Goal: Task Accomplishment & Management: Manage account settings

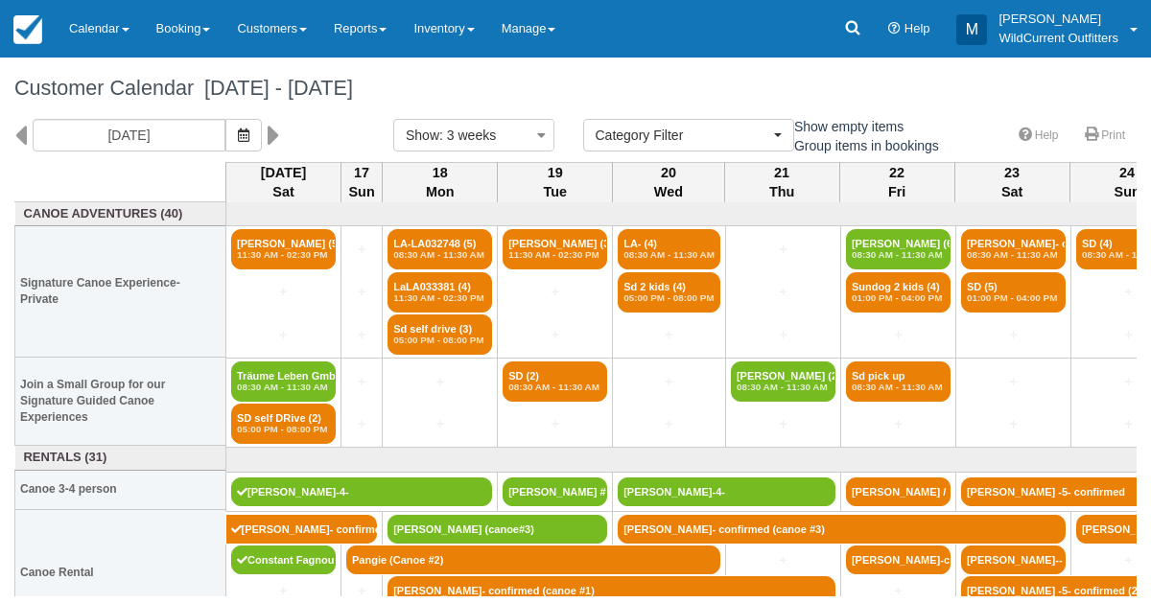
select select
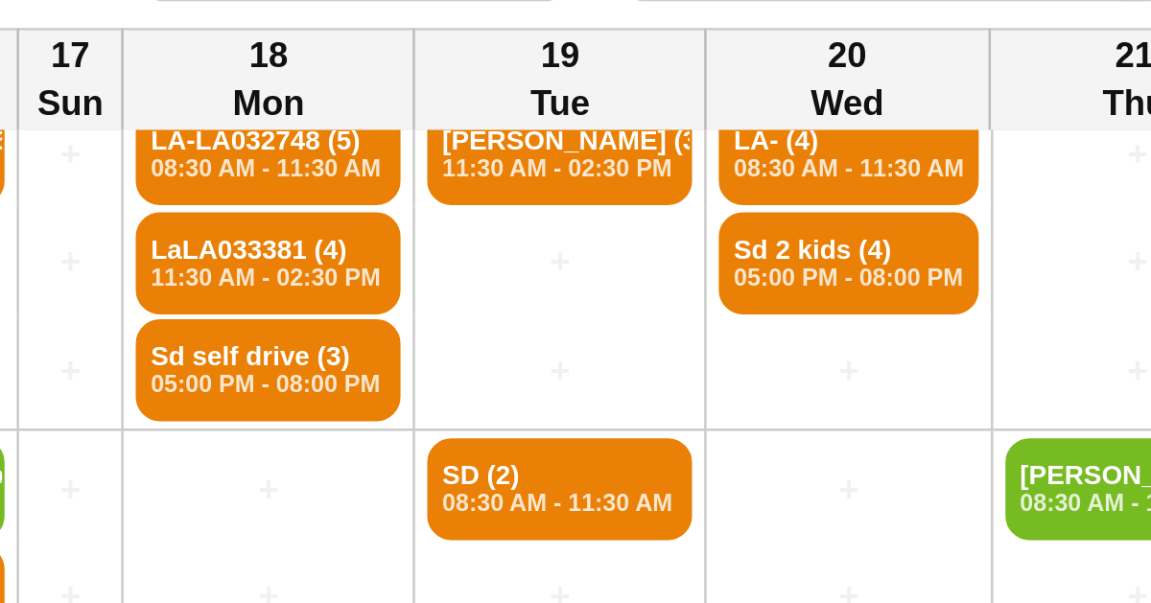
scroll to position [40, 0]
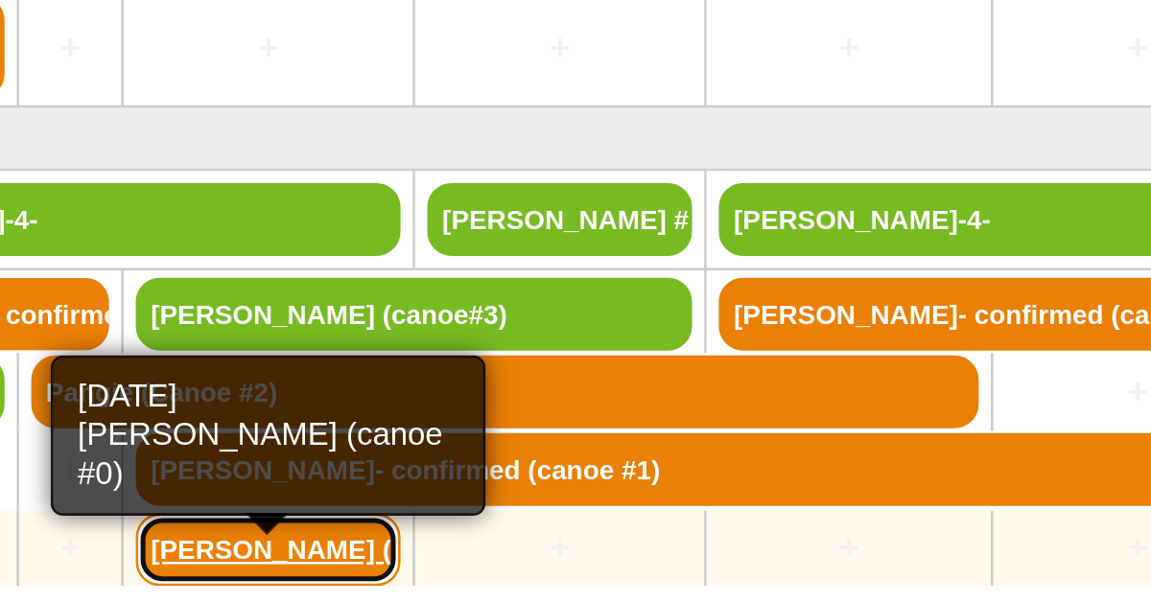
click at [430, 577] on link "[PERSON_NAME] ([PERSON_NAME]" at bounding box center [440, 582] width 105 height 29
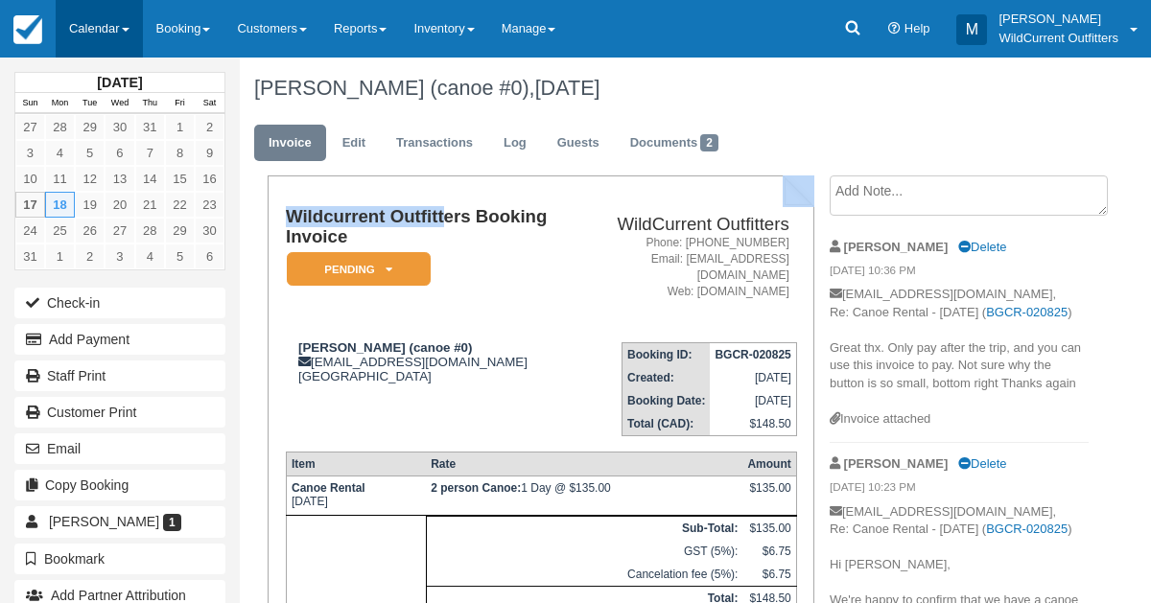
click at [91, 29] on link "Calendar" at bounding box center [99, 29] width 87 height 58
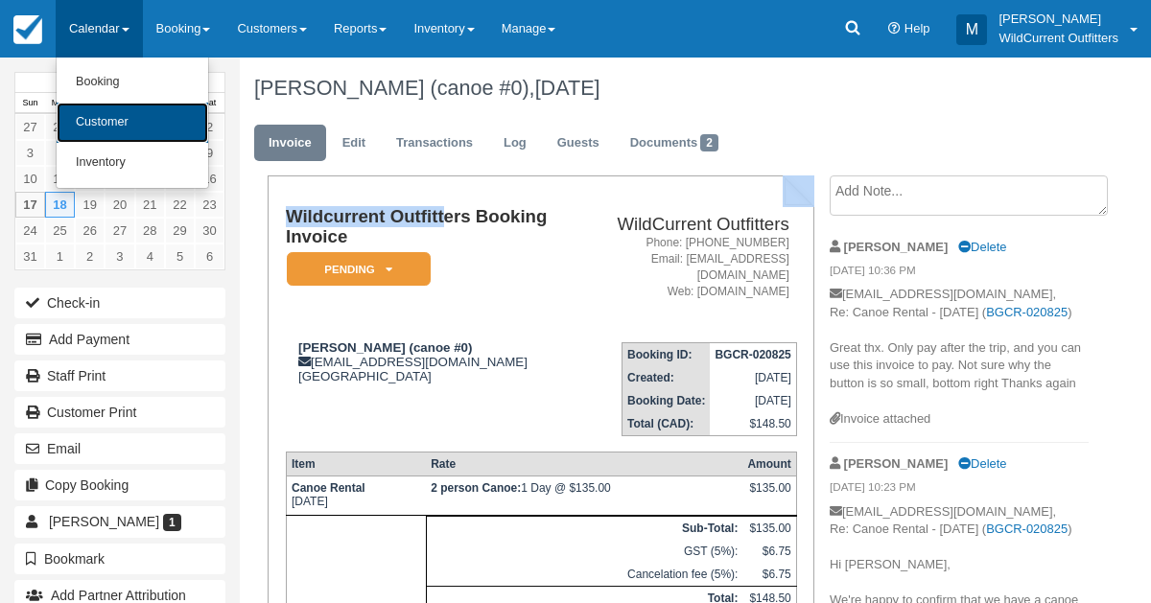
click at [106, 121] on link "Customer" at bounding box center [133, 123] width 152 height 40
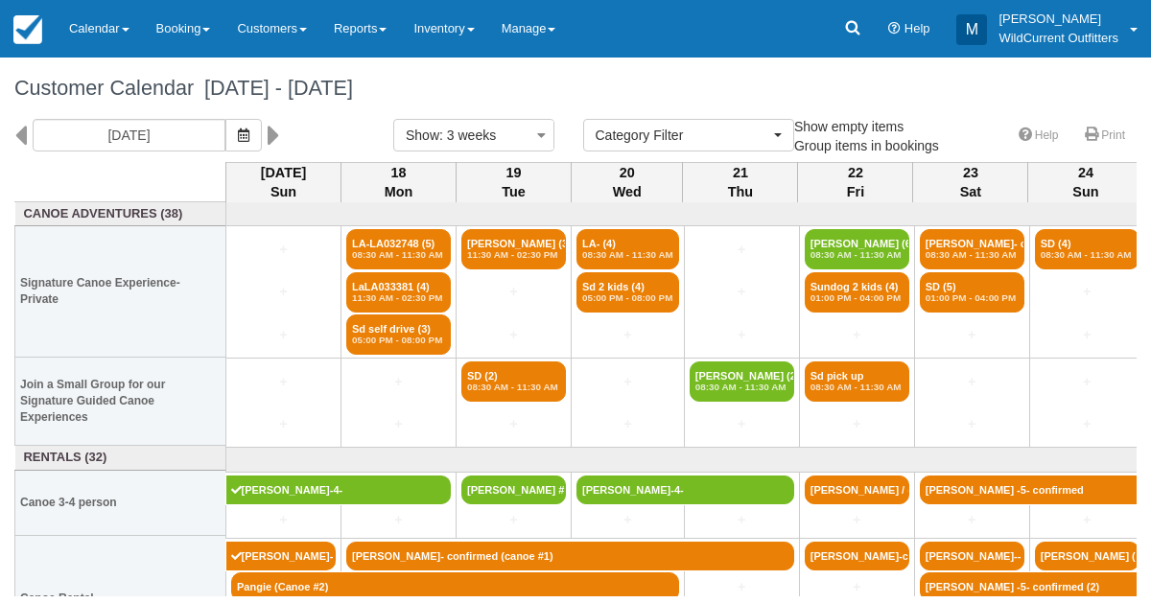
select select
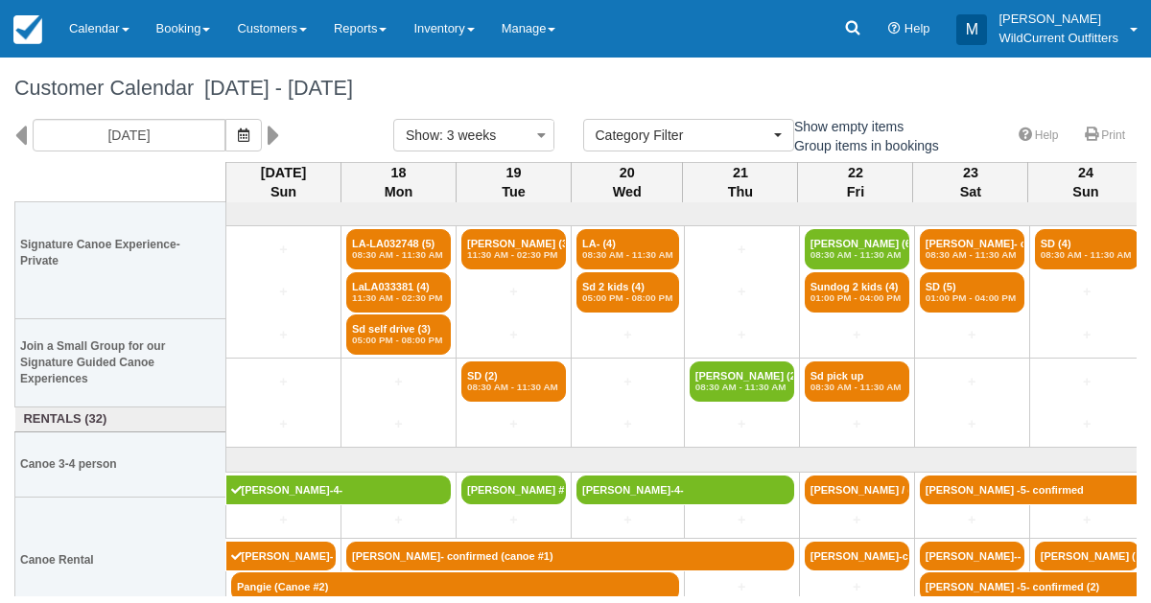
scroll to position [67, 0]
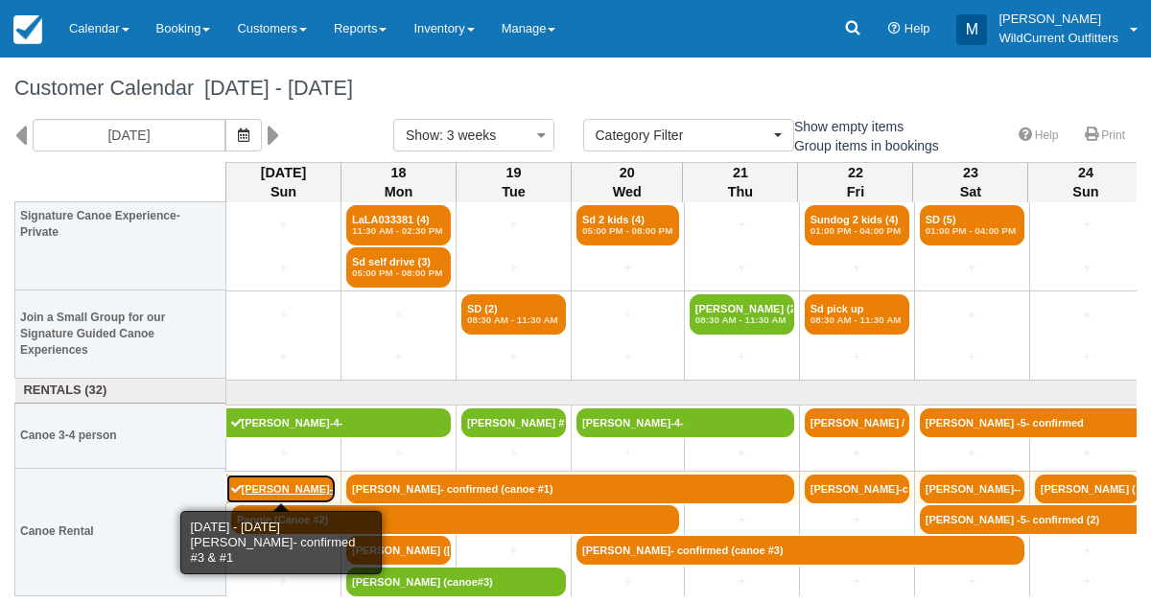
click at [308, 486] on link "[PERSON_NAME]- confirmed #3 & #1" at bounding box center [281, 489] width 110 height 29
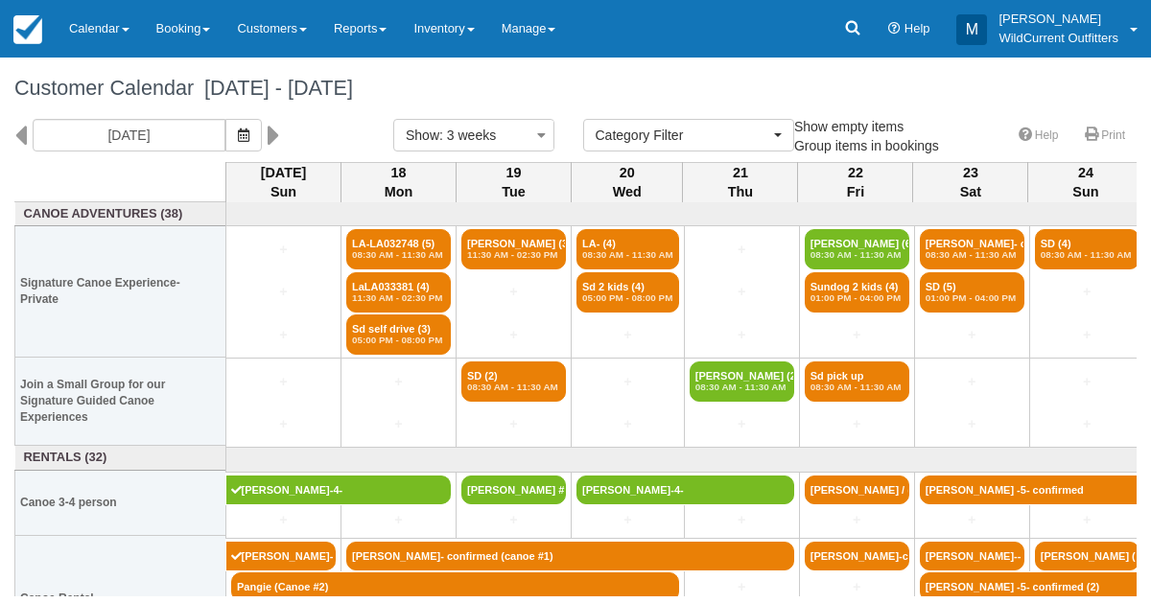
select select
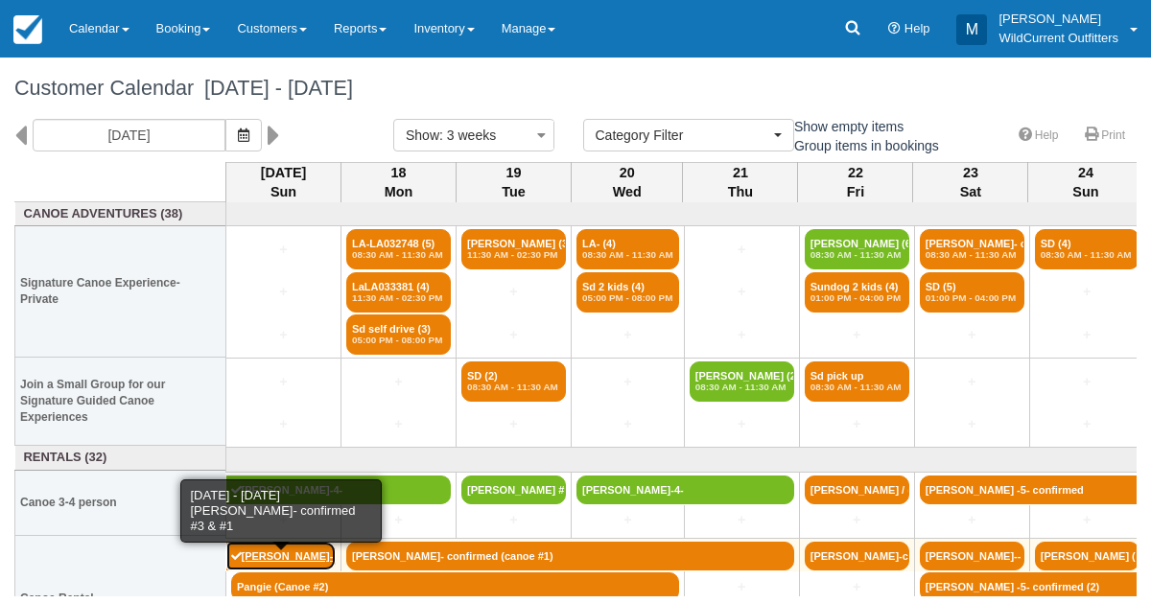
click at [271, 553] on link "Tiffany Wong- confirmed #3 & #1" at bounding box center [281, 556] width 110 height 29
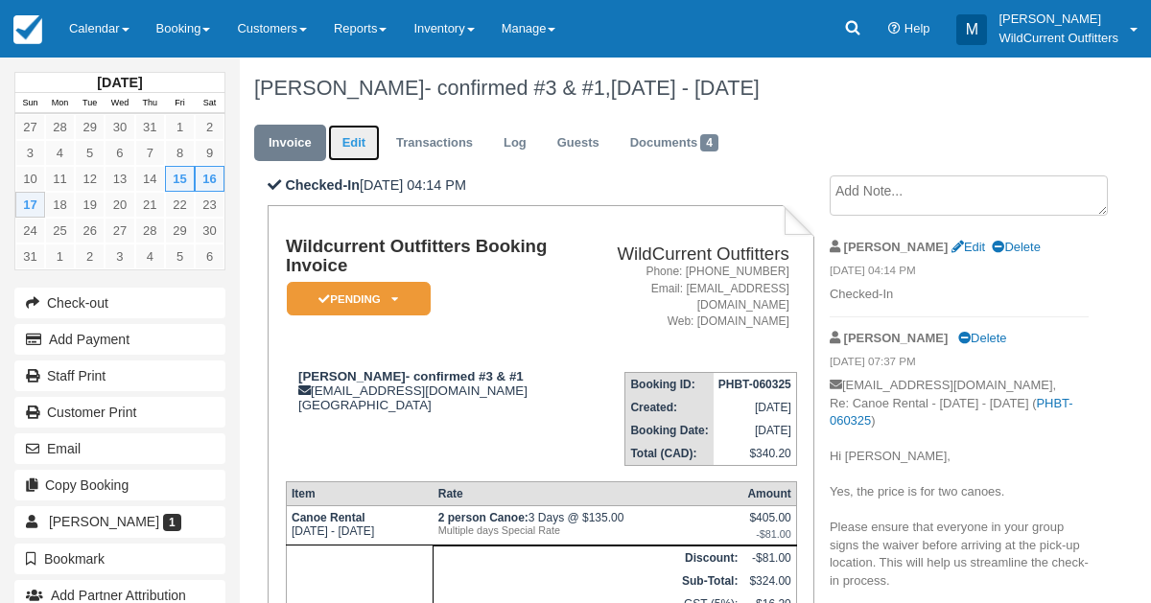
click at [350, 139] on link "Edit" at bounding box center [354, 143] width 52 height 37
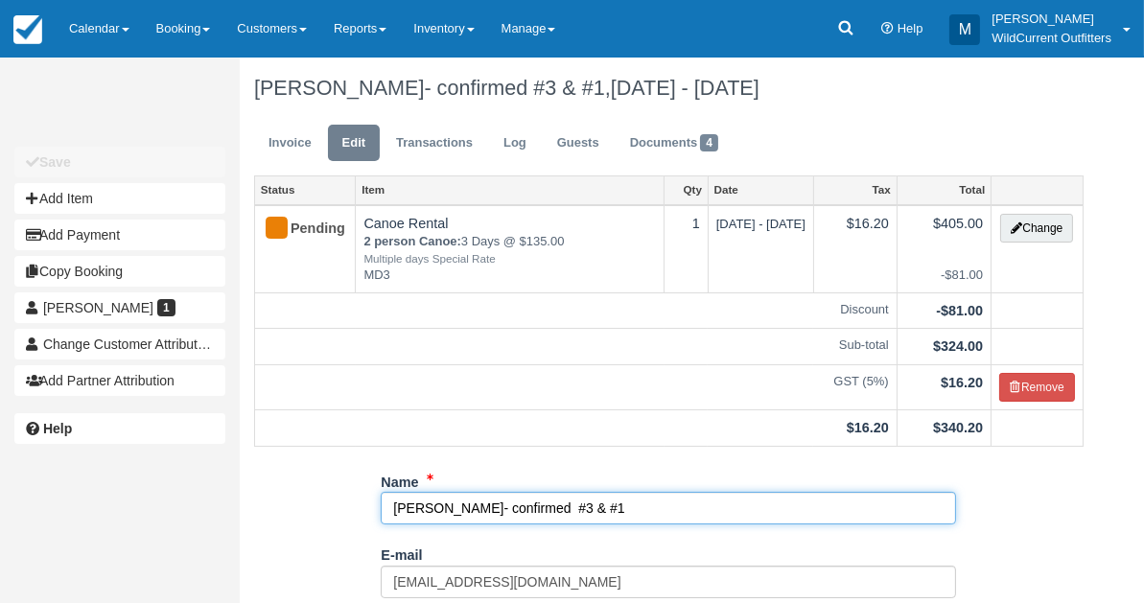
click at [541, 503] on input "Tiffany Wong- confirmed #3 & #1" at bounding box center [669, 508] width 576 height 33
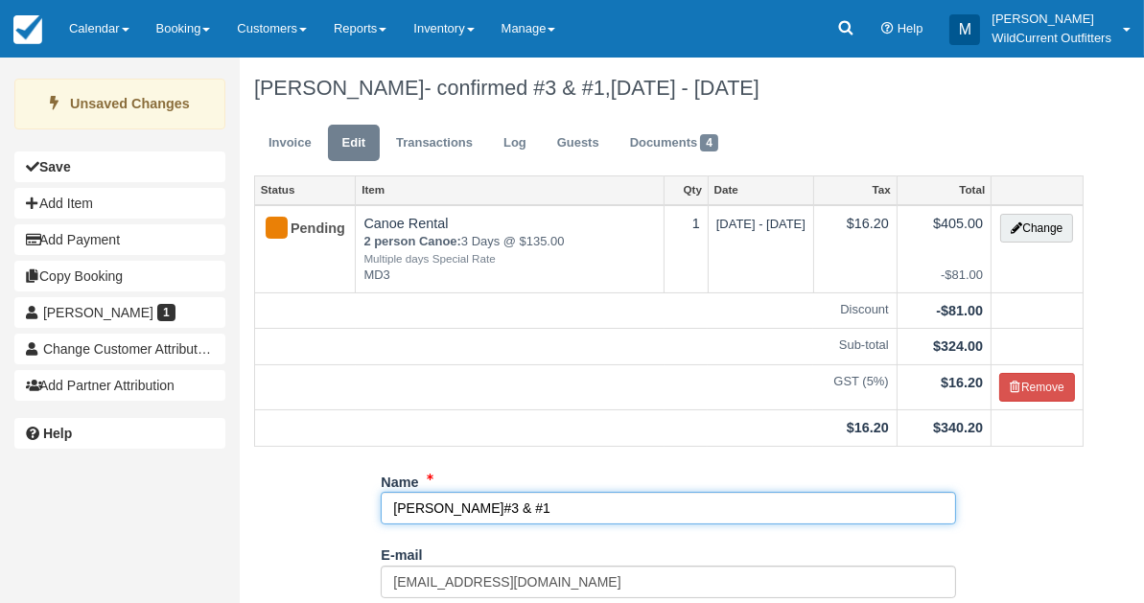
scroll to position [367, 0]
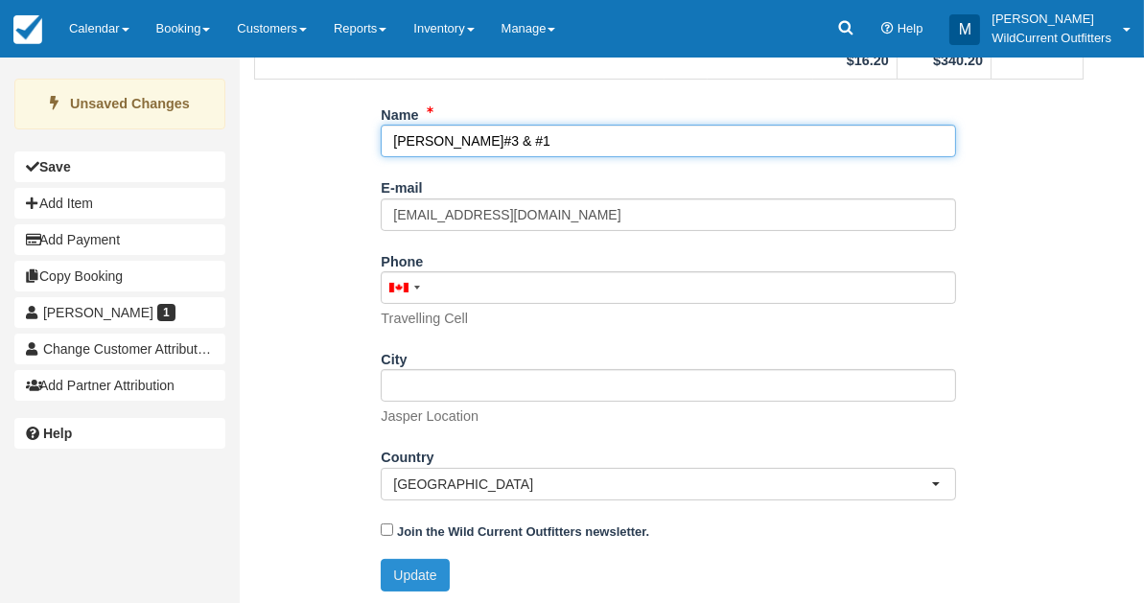
type input "[PERSON_NAME]#3 & #1"
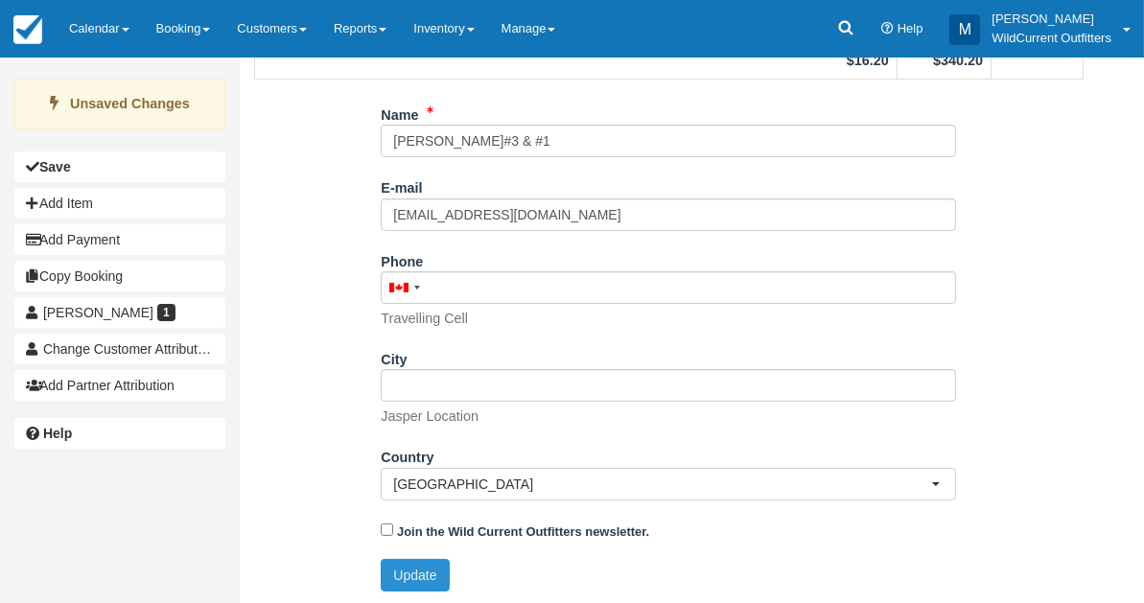
click at [407, 577] on button "Update" at bounding box center [415, 575] width 68 height 33
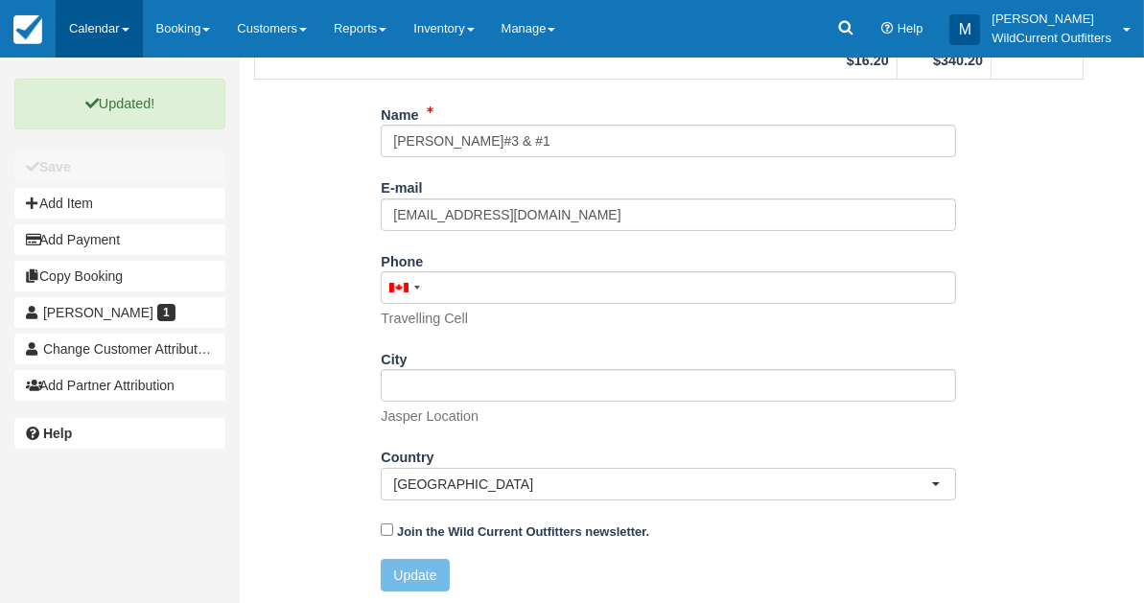
click at [83, 21] on link "Calendar" at bounding box center [99, 29] width 87 height 58
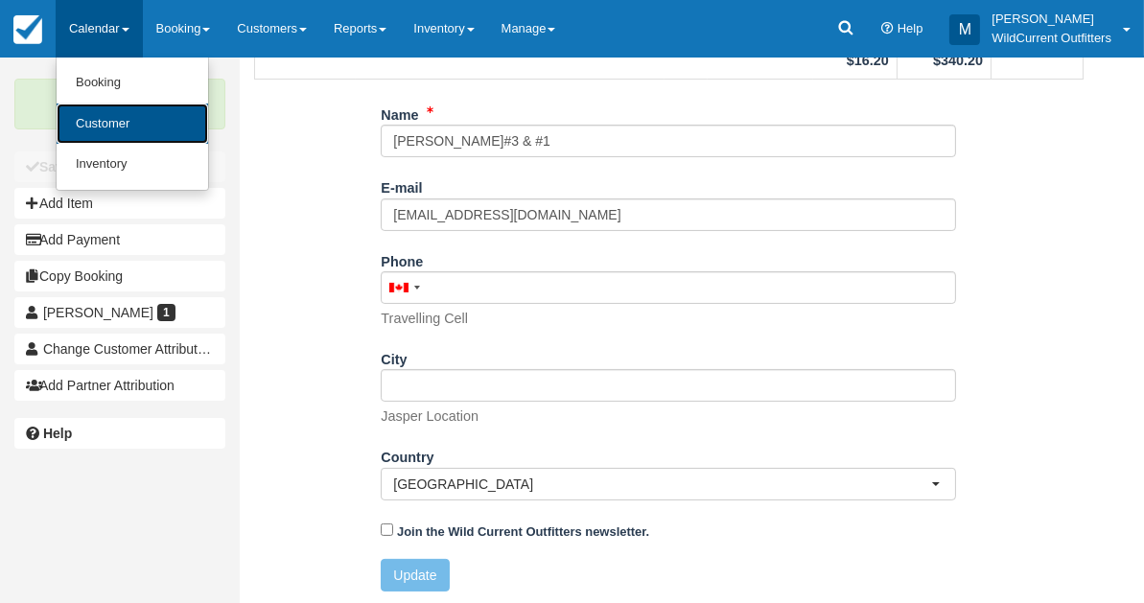
click at [102, 112] on link "Customer" at bounding box center [133, 124] width 152 height 41
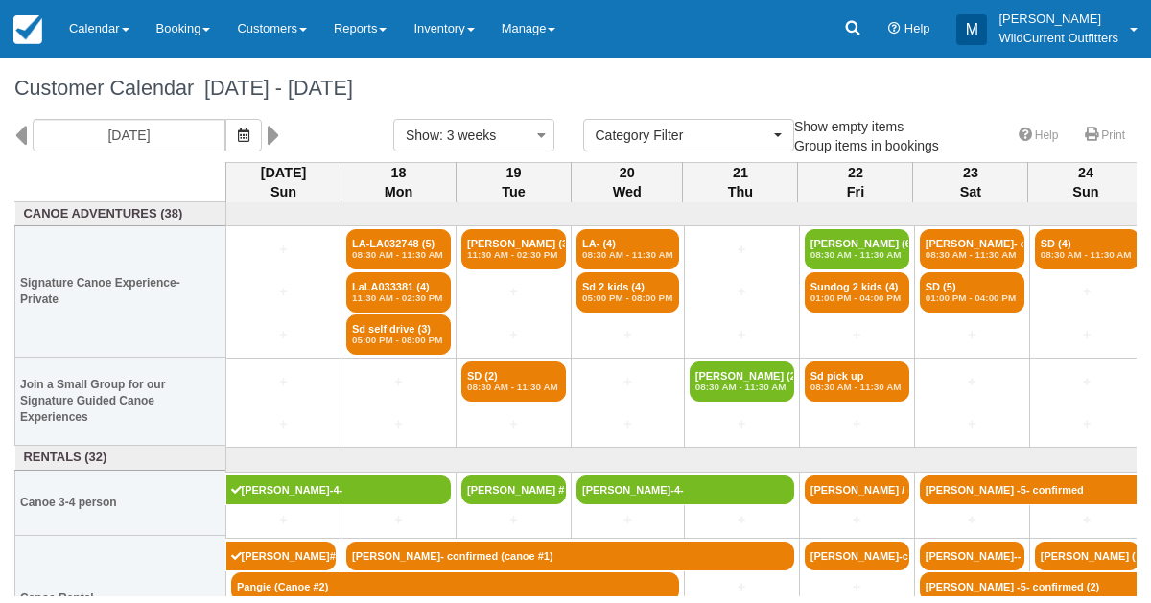
select select
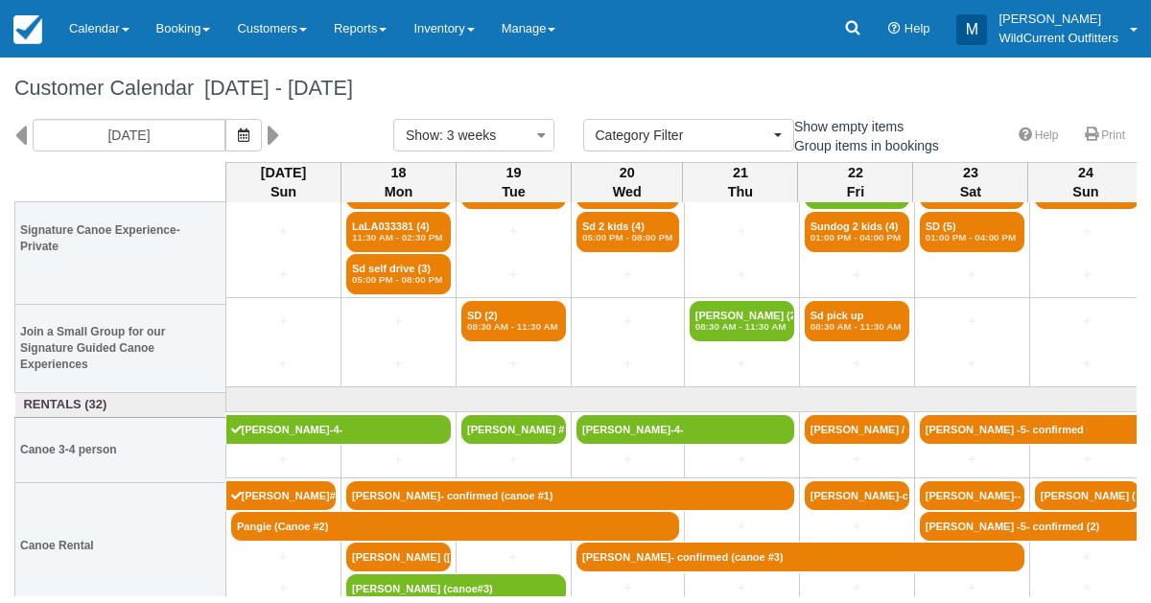
scroll to position [65, 0]
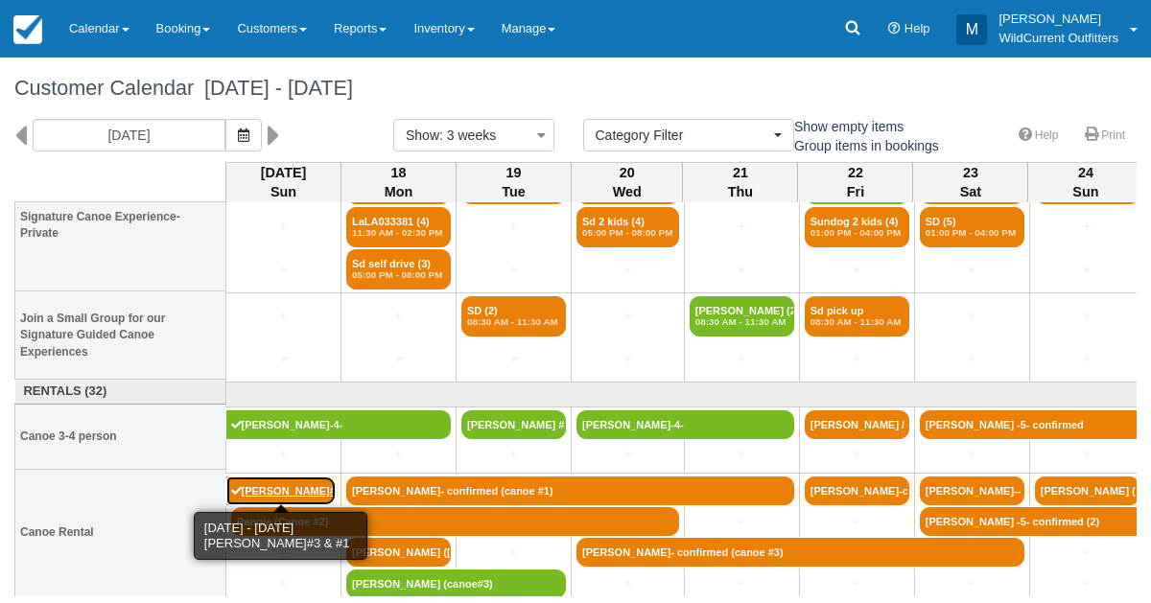
click at [314, 483] on link "[PERSON_NAME]#3 & #1" at bounding box center [281, 491] width 110 height 29
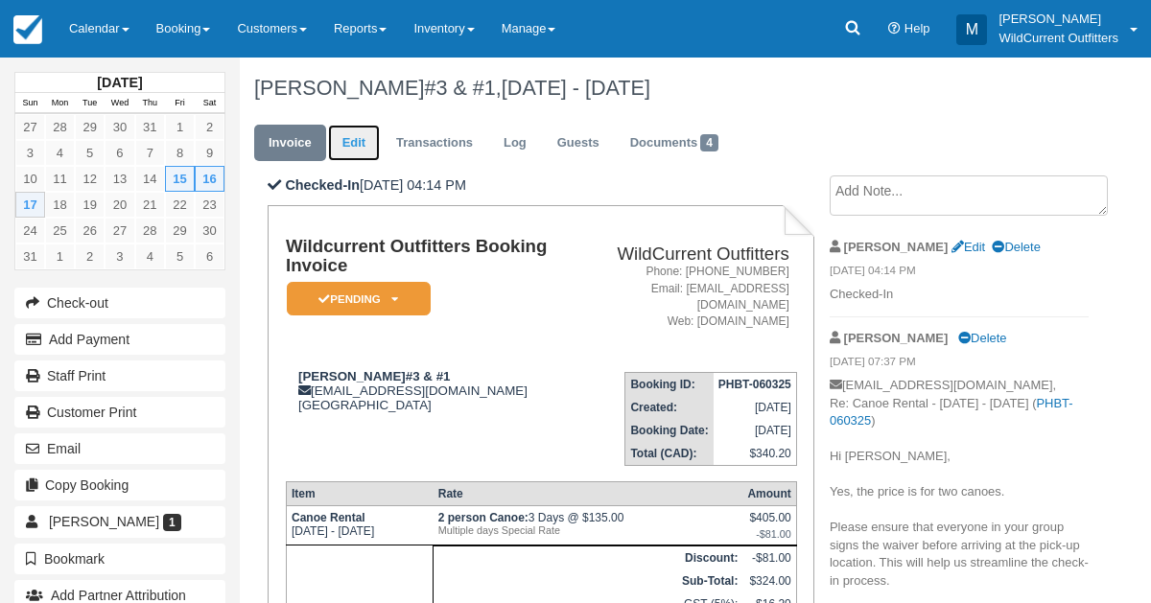
click at [357, 149] on link "Edit" at bounding box center [354, 143] width 52 height 37
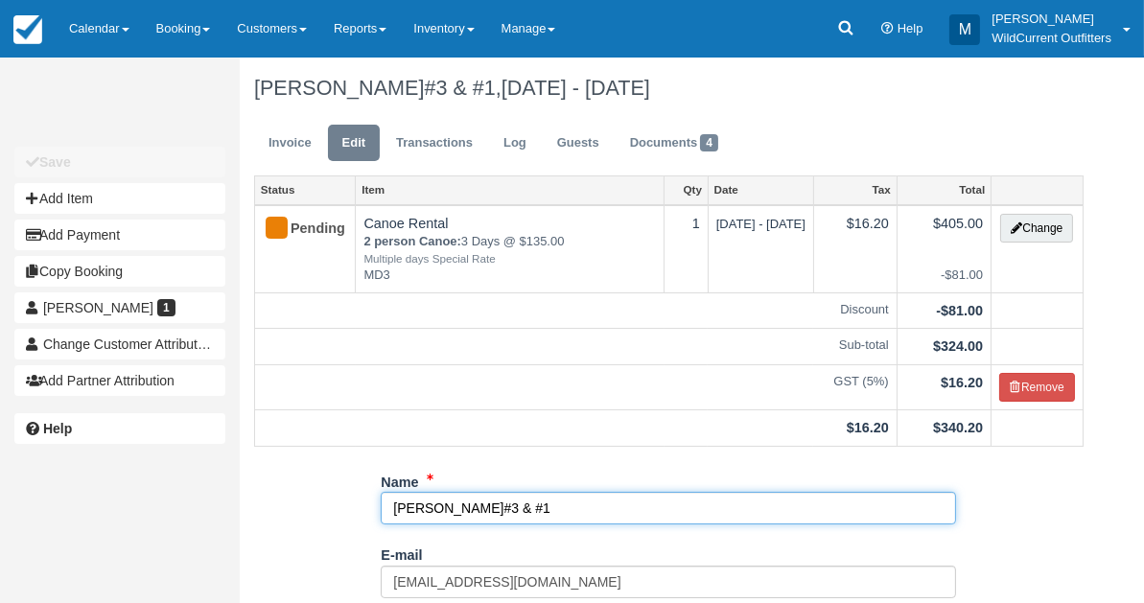
click at [438, 505] on input "[PERSON_NAME]#3 & #1" at bounding box center [669, 508] width 576 height 33
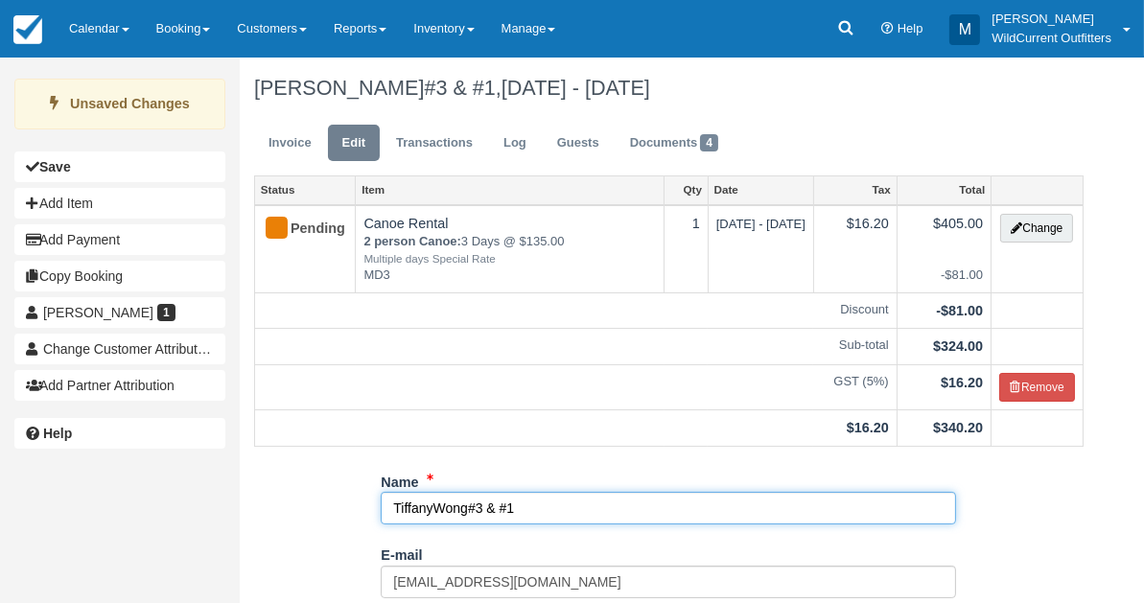
click at [496, 505] on input "TiffanyWong#3 & #1" at bounding box center [669, 508] width 576 height 33
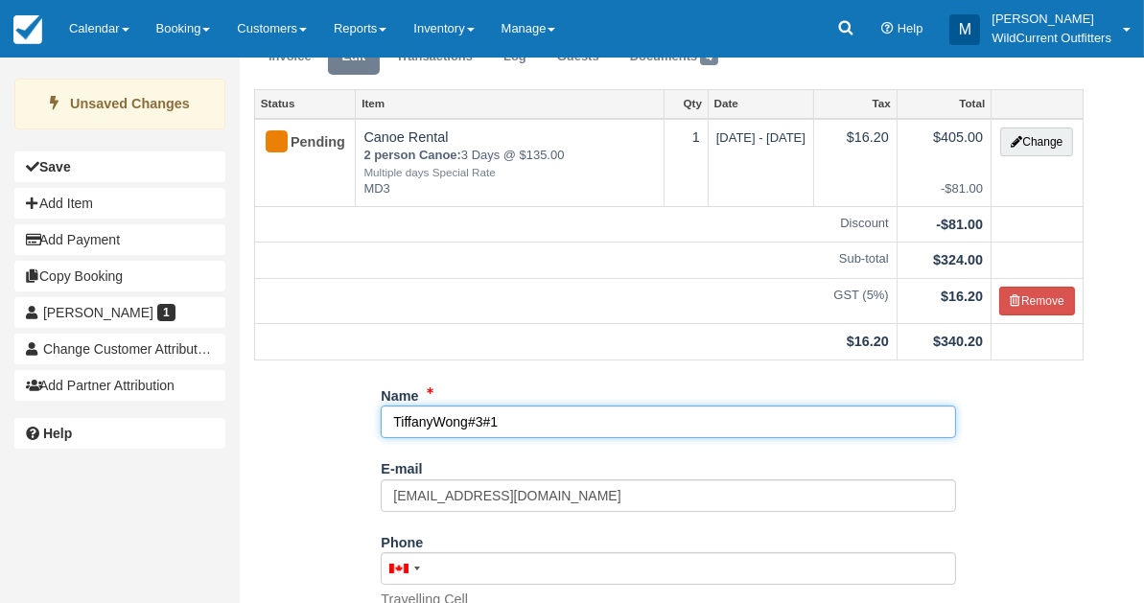
scroll to position [367, 0]
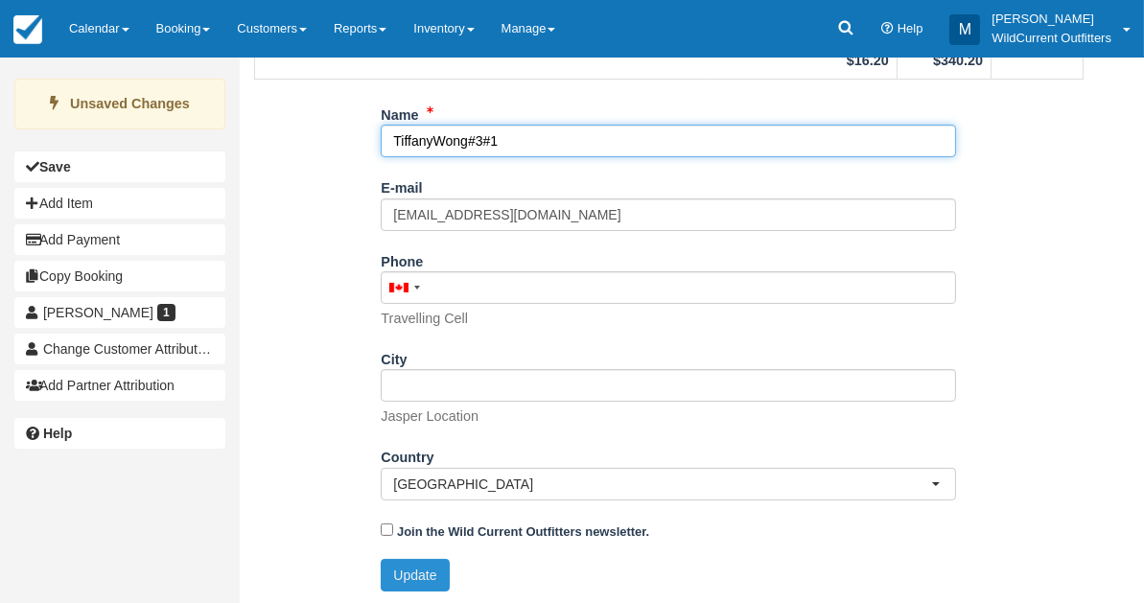
type input "TiffanyWong#3#1"
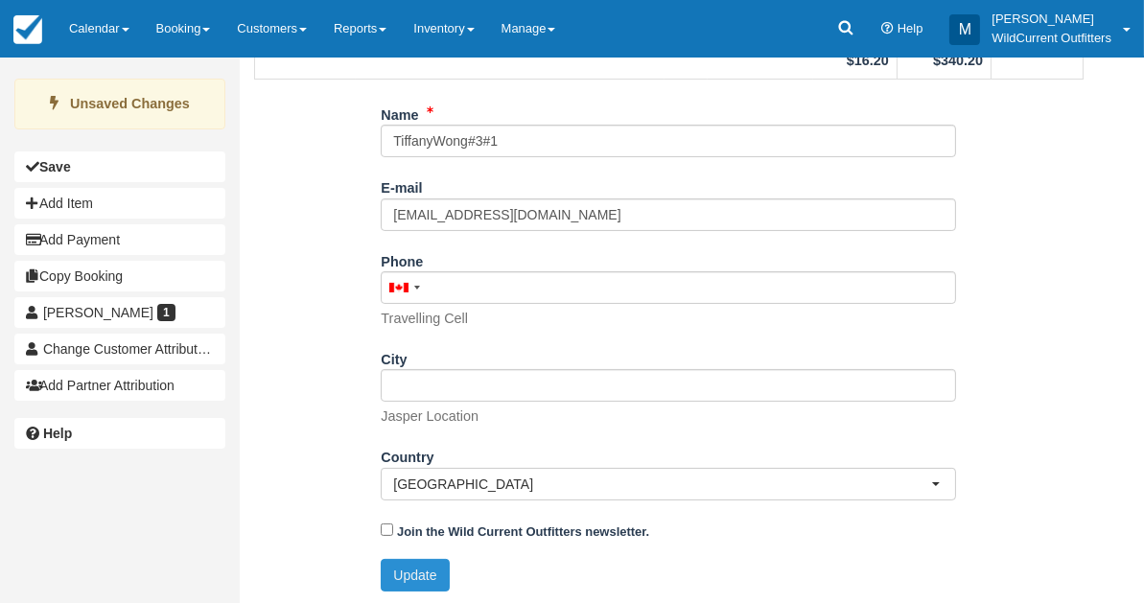
click at [412, 572] on button "Update" at bounding box center [415, 575] width 68 height 33
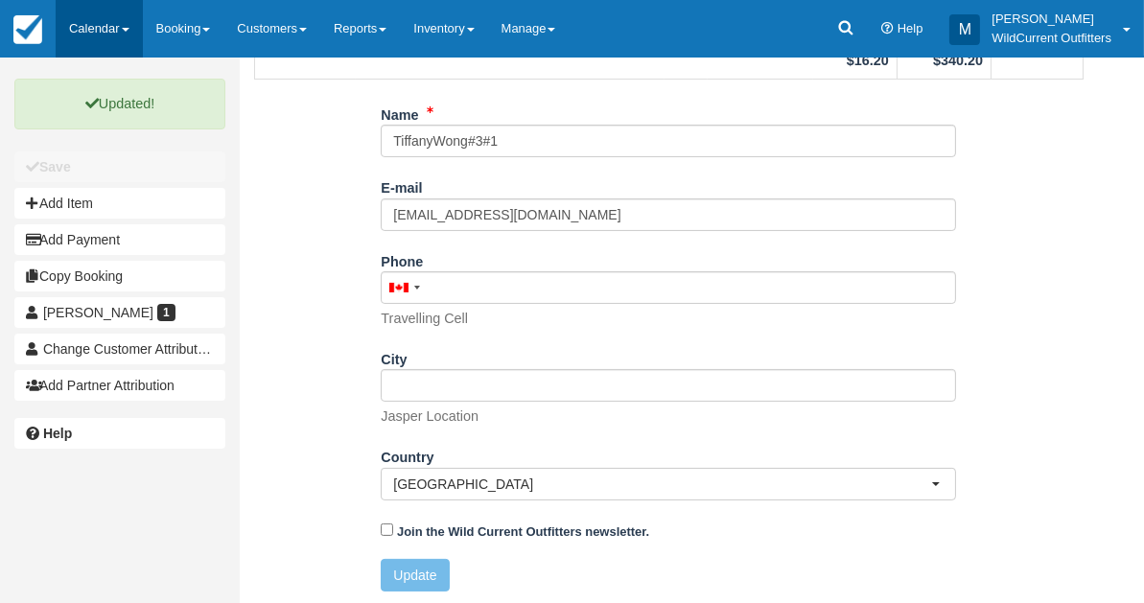
click at [99, 29] on link "Calendar" at bounding box center [99, 29] width 87 height 58
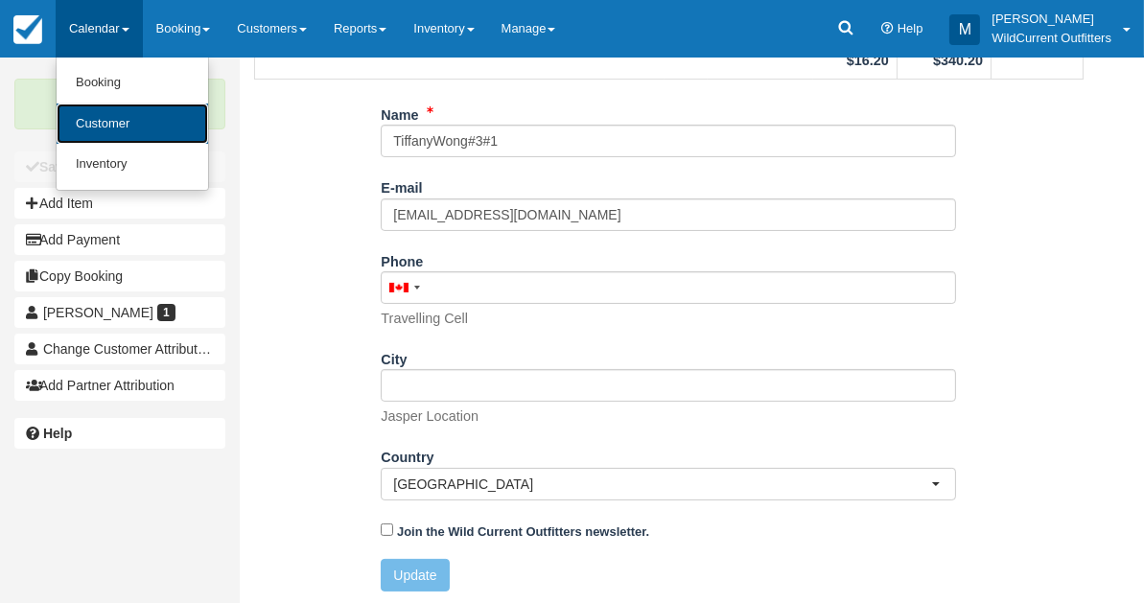
click at [112, 131] on link "Customer" at bounding box center [133, 124] width 152 height 41
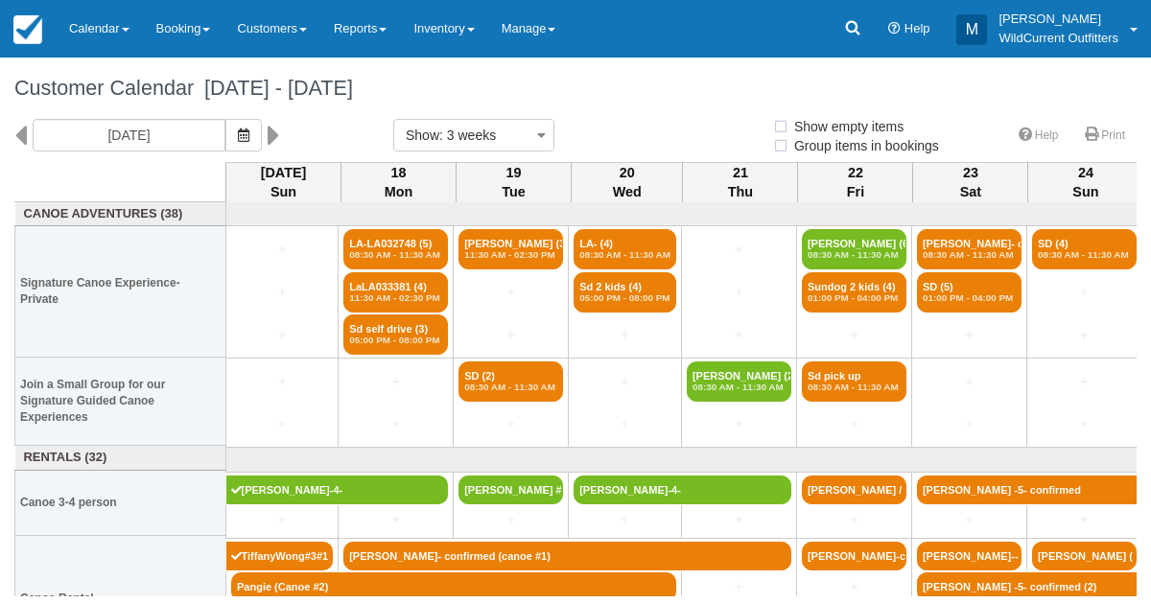
select select
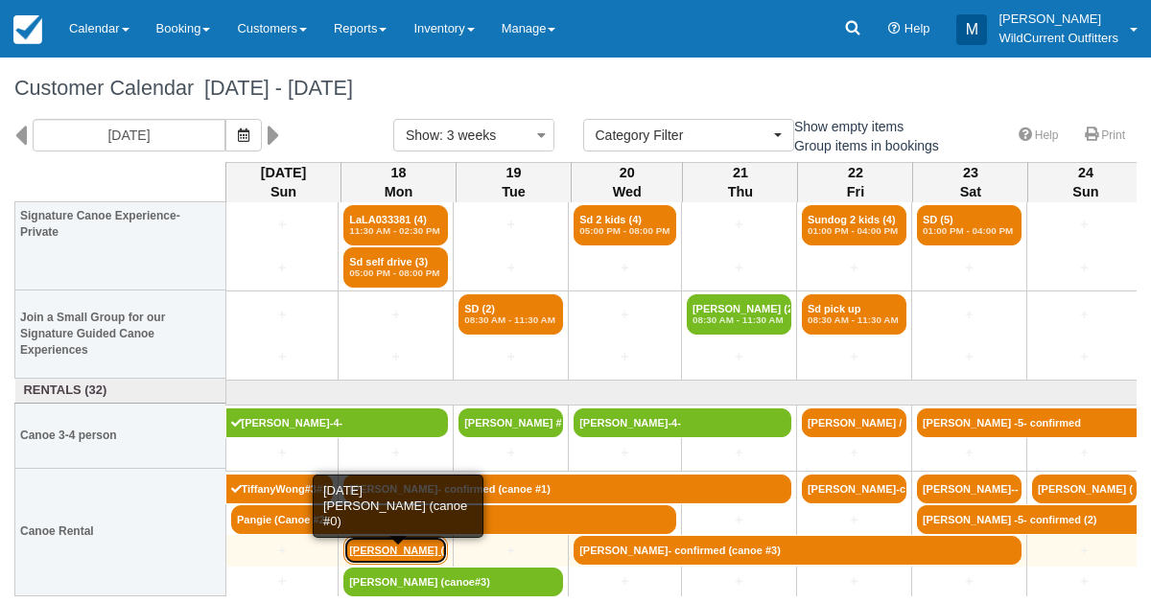
click at [401, 537] on link "Cody Parkinson (cano" at bounding box center [395, 550] width 105 height 29
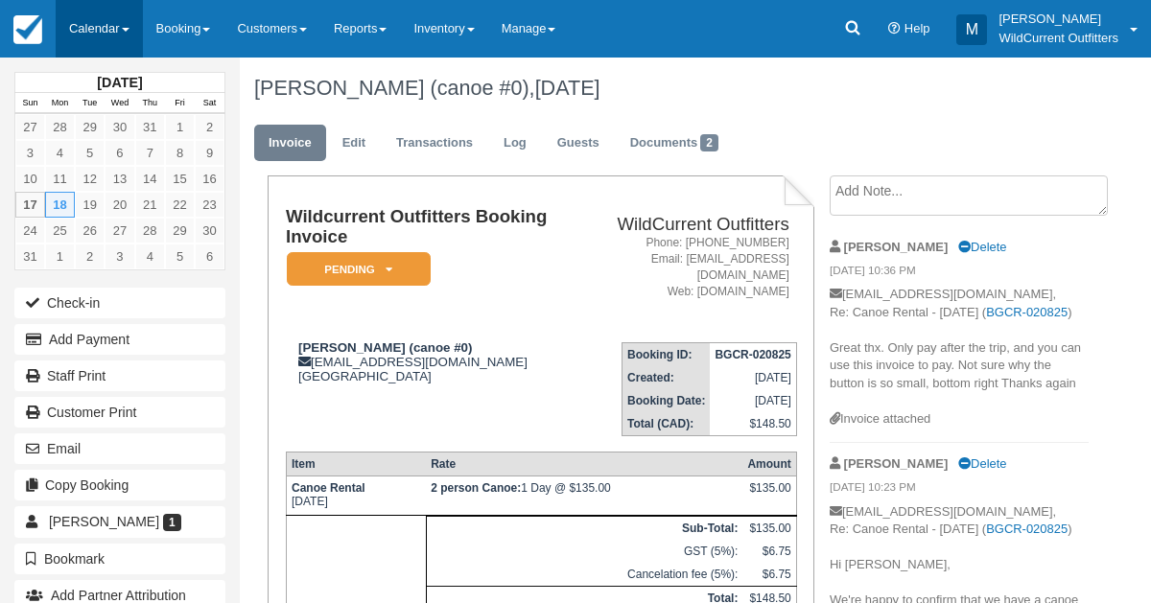
click at [88, 17] on link "Calendar" at bounding box center [99, 29] width 87 height 58
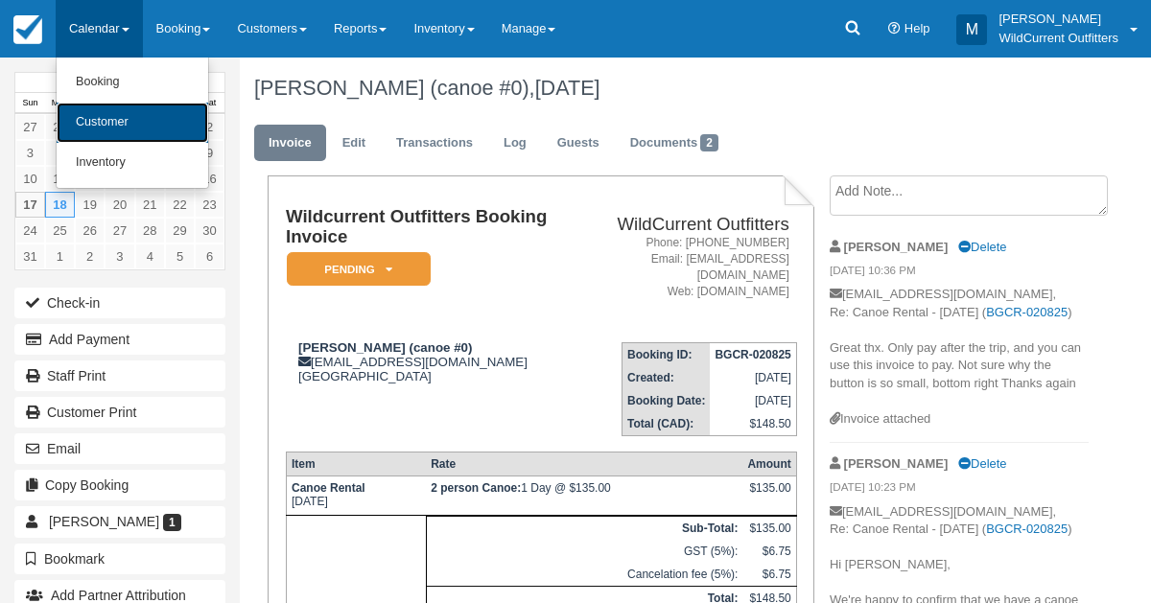
click at [86, 125] on link "Customer" at bounding box center [133, 123] width 152 height 40
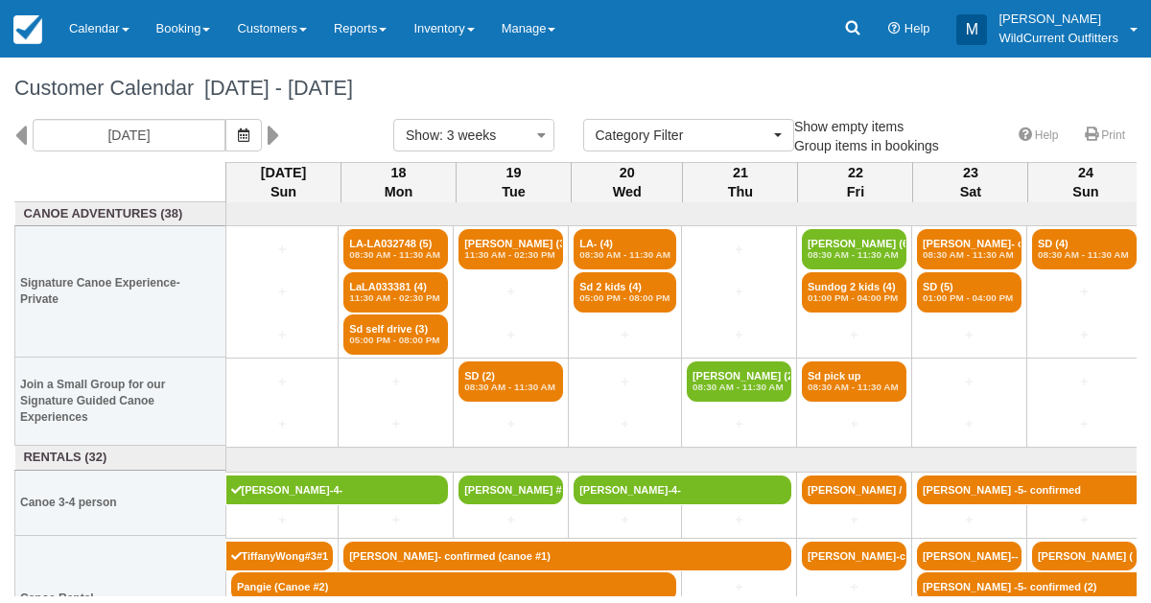
select select
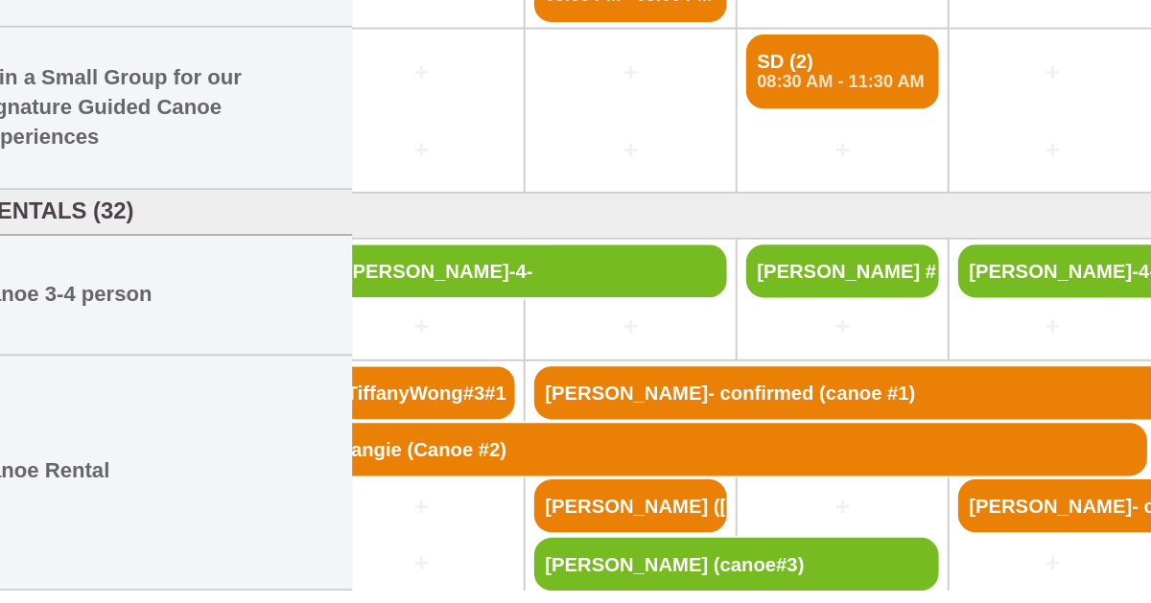
scroll to position [67, 0]
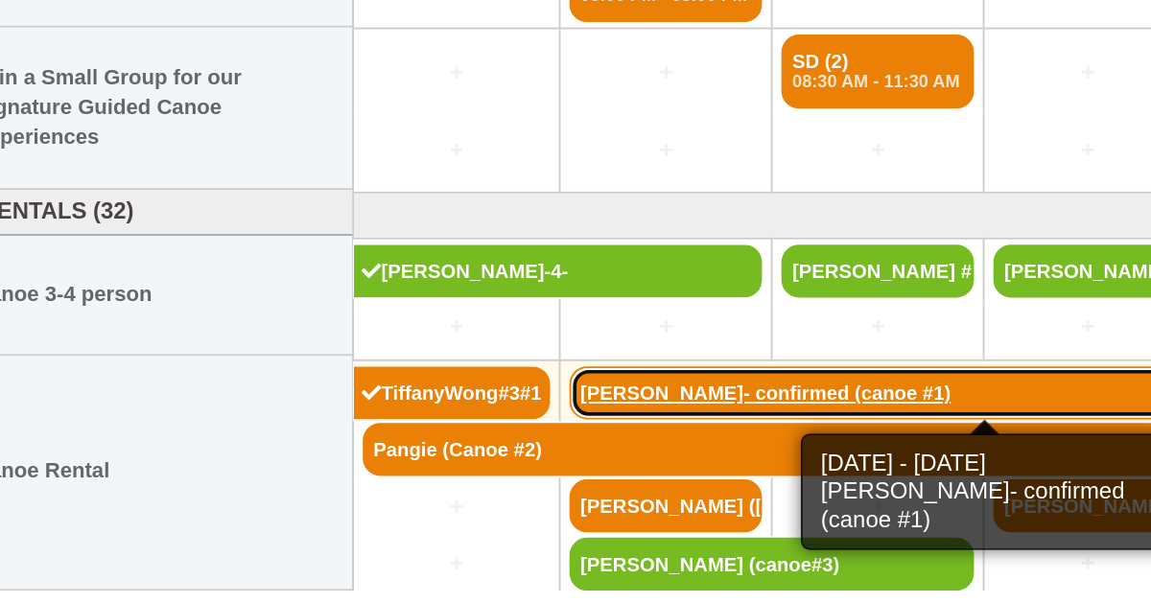
click at [384, 487] on link "Lisi Heise- confirmed (canoe #1)" at bounding box center [567, 489] width 448 height 29
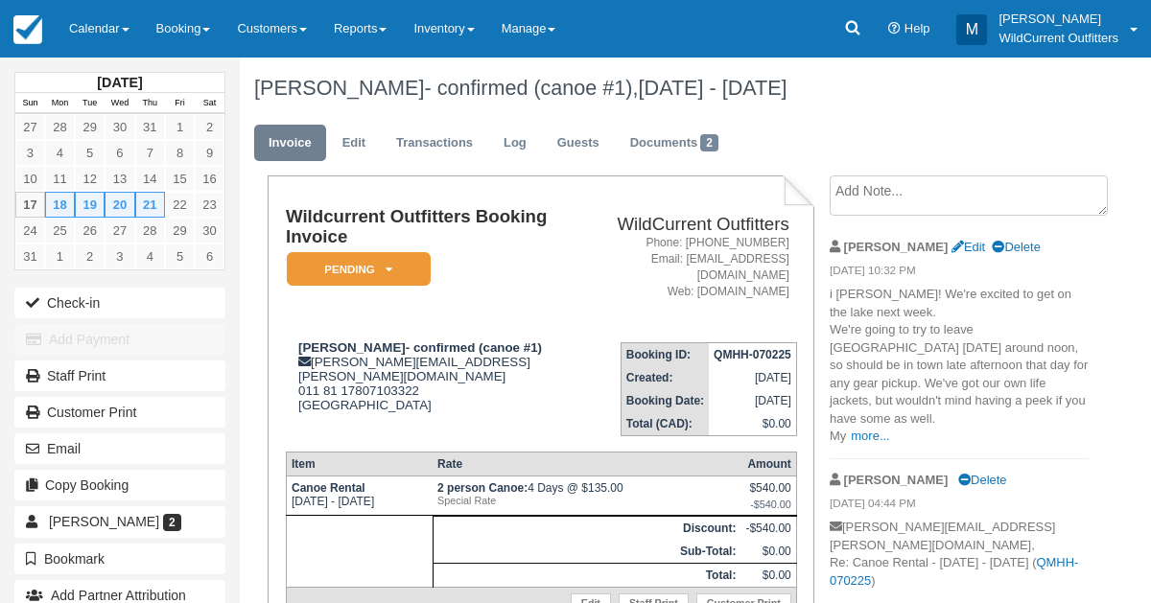
scroll to position [8, 0]
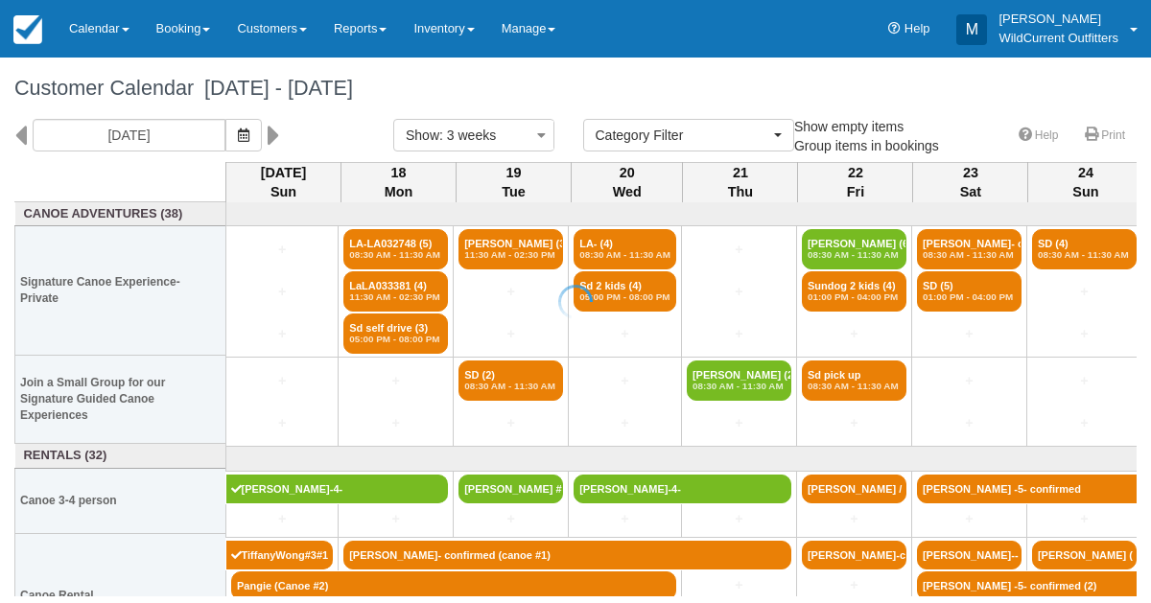
select select
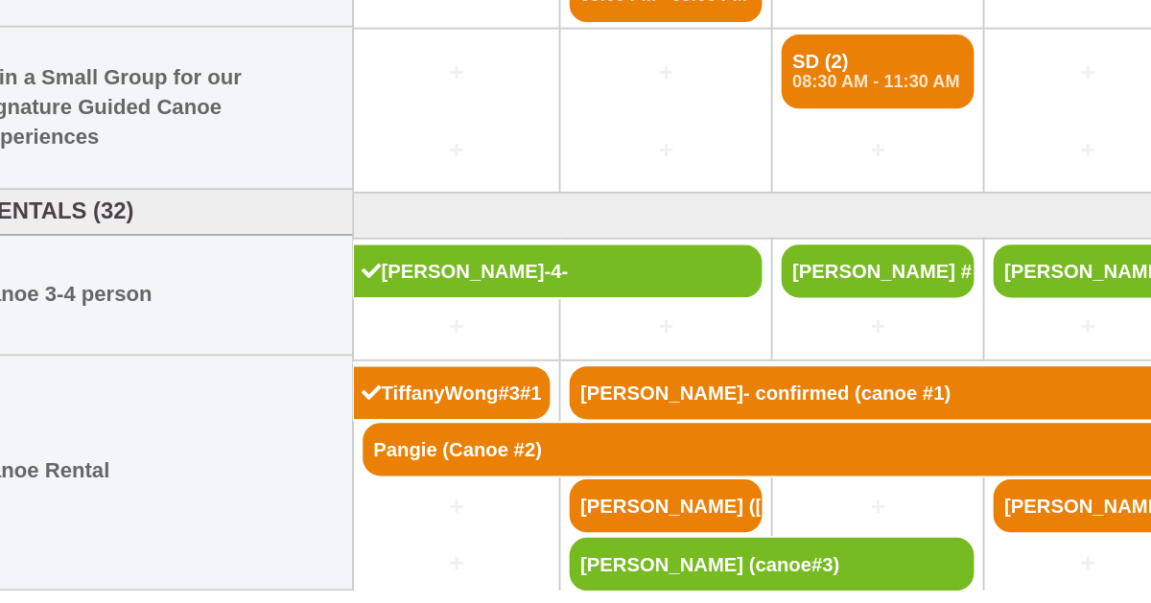
scroll to position [62, 0]
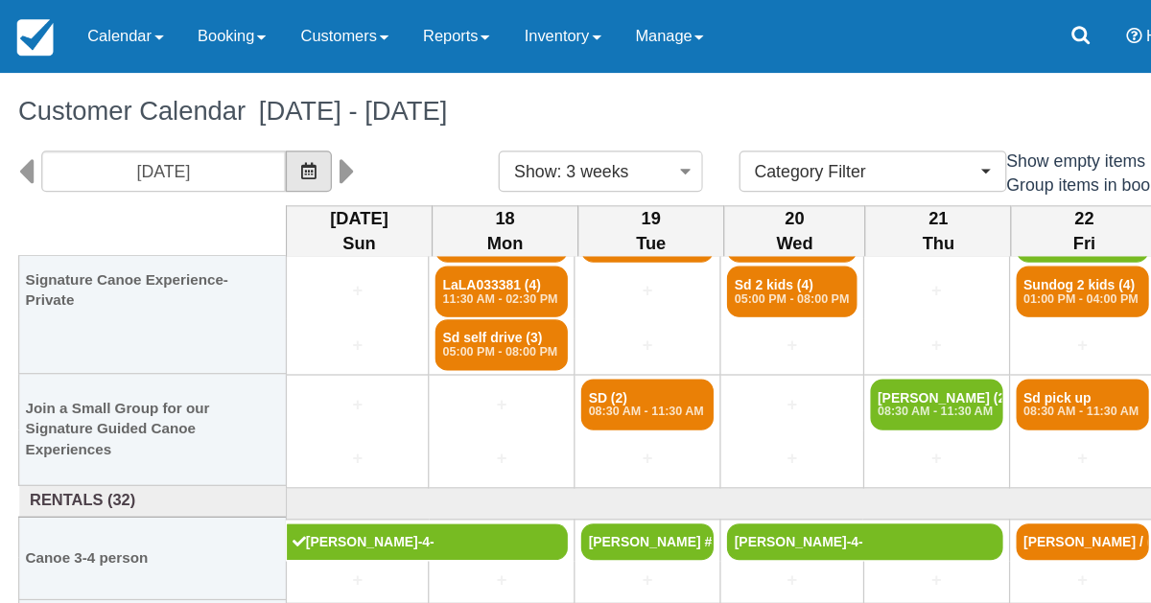
click at [249, 132] on icon "button" at bounding box center [244, 135] width 12 height 13
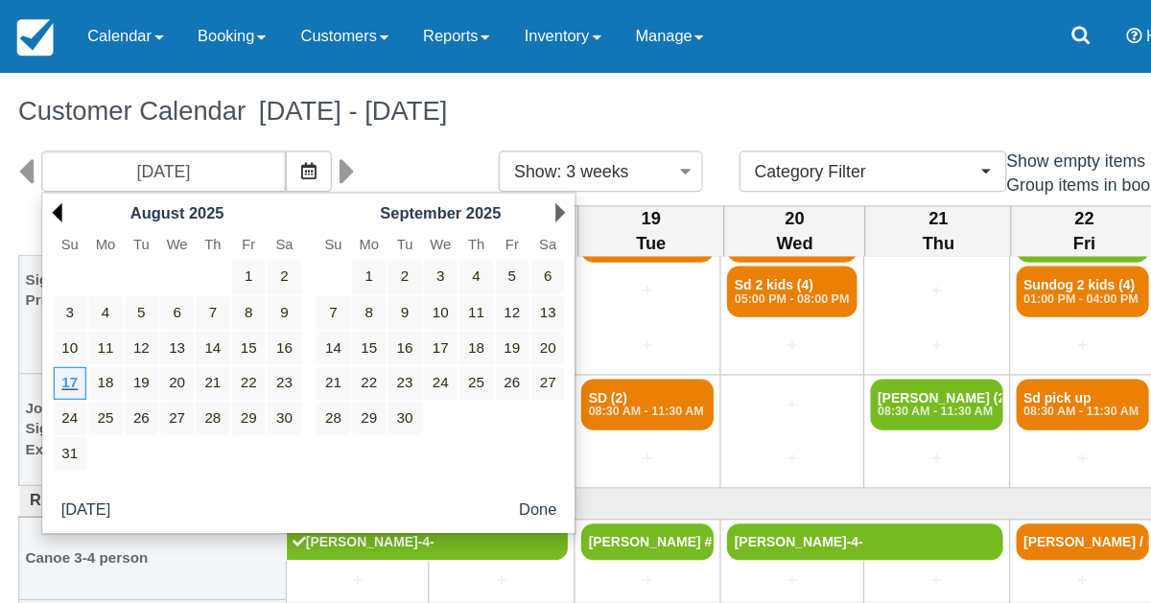
click at [44, 161] on link "Prev" at bounding box center [45, 167] width 8 height 15
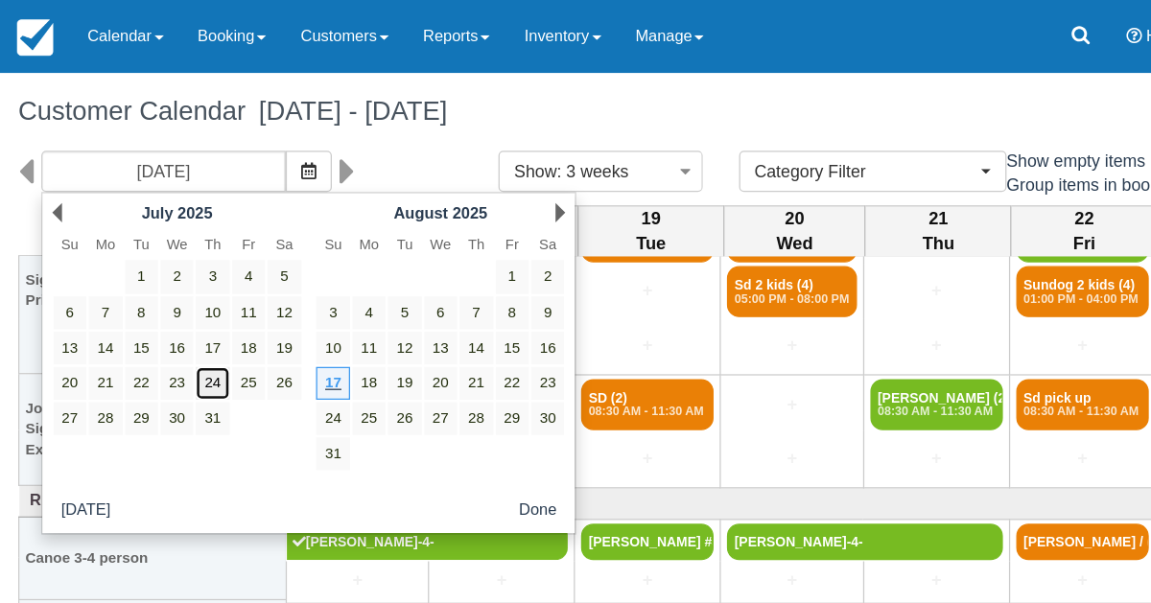
click at [168, 300] on link "24" at bounding box center [167, 303] width 26 height 26
type input "07/24/25"
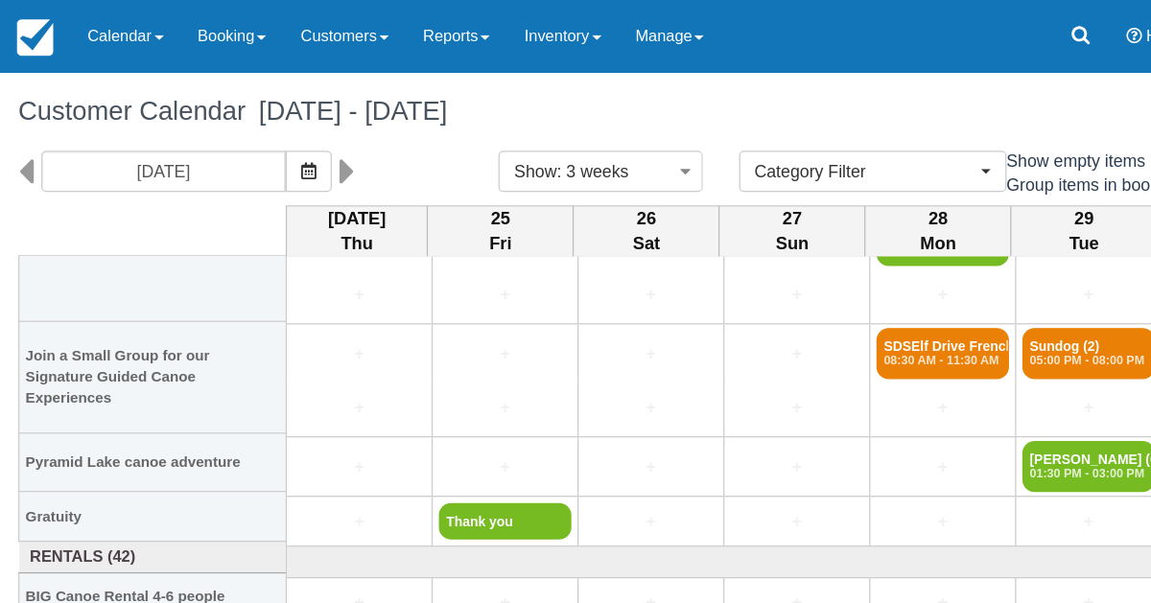
scroll to position [233, 0]
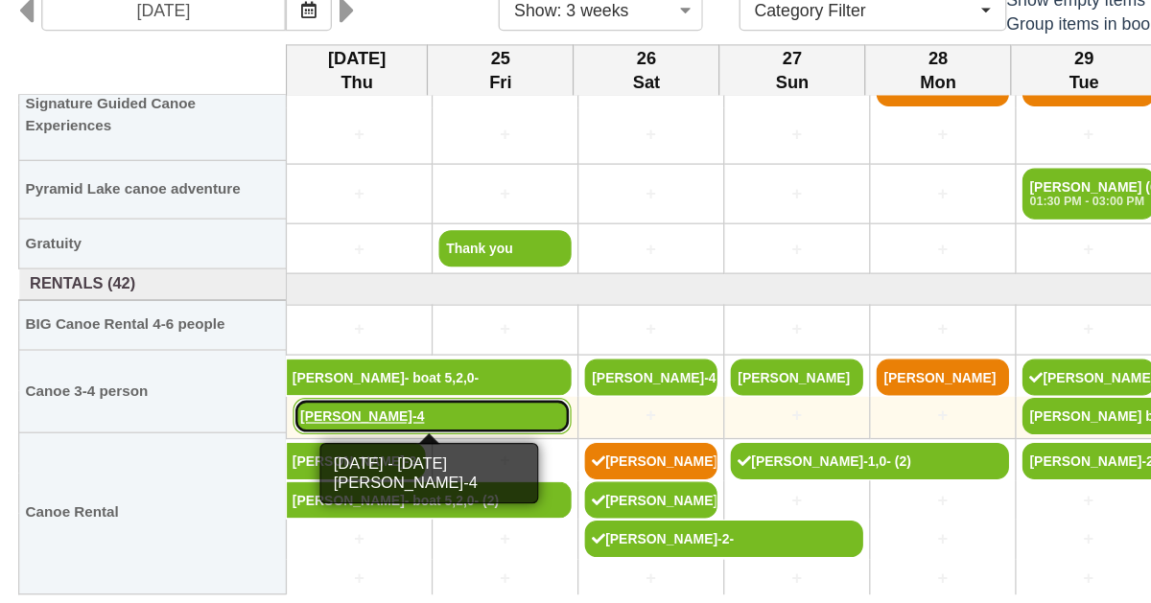
click at [285, 446] on link "Christoph Luetzenkirchen-4" at bounding box center [341, 455] width 220 height 29
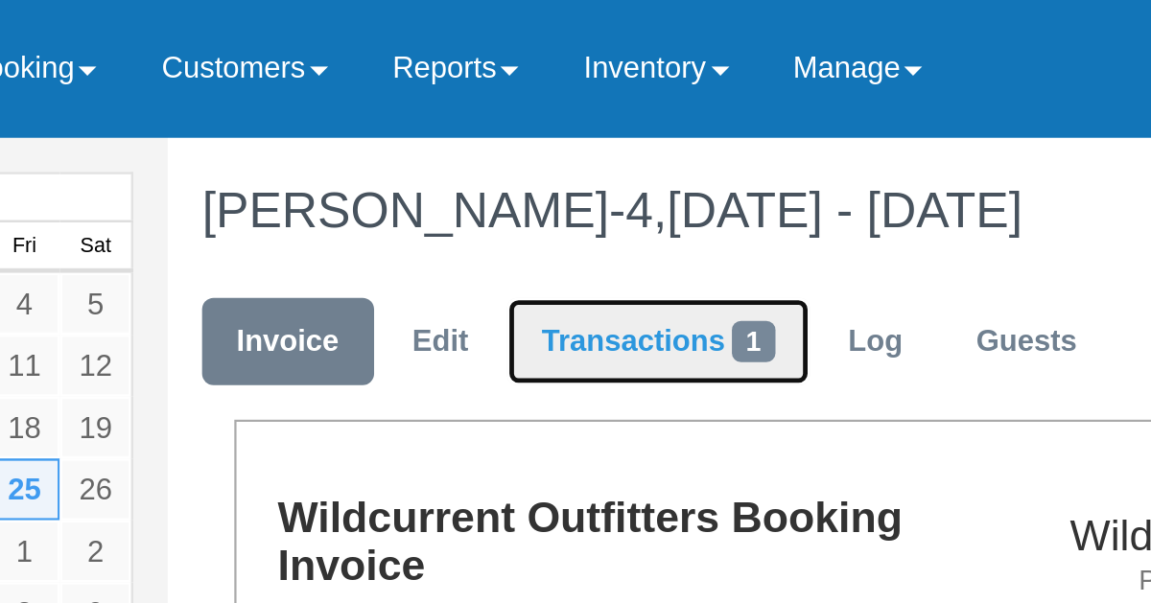
click at [409, 147] on link "Transactions 1" at bounding box center [445, 143] width 127 height 37
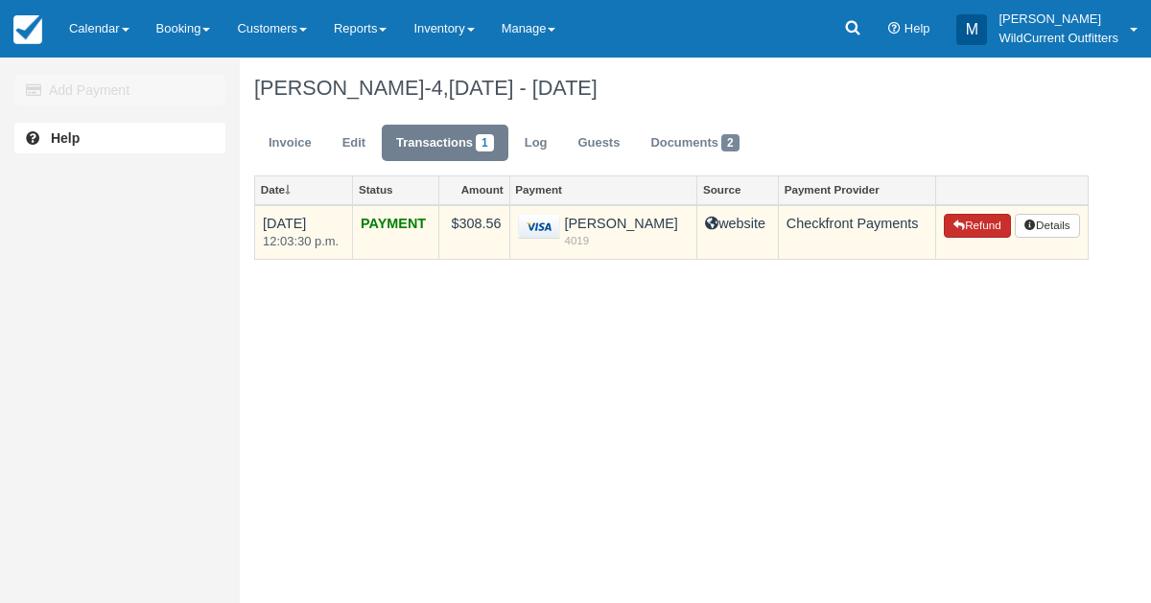
click at [959, 218] on button "Refund" at bounding box center [977, 226] width 67 height 25
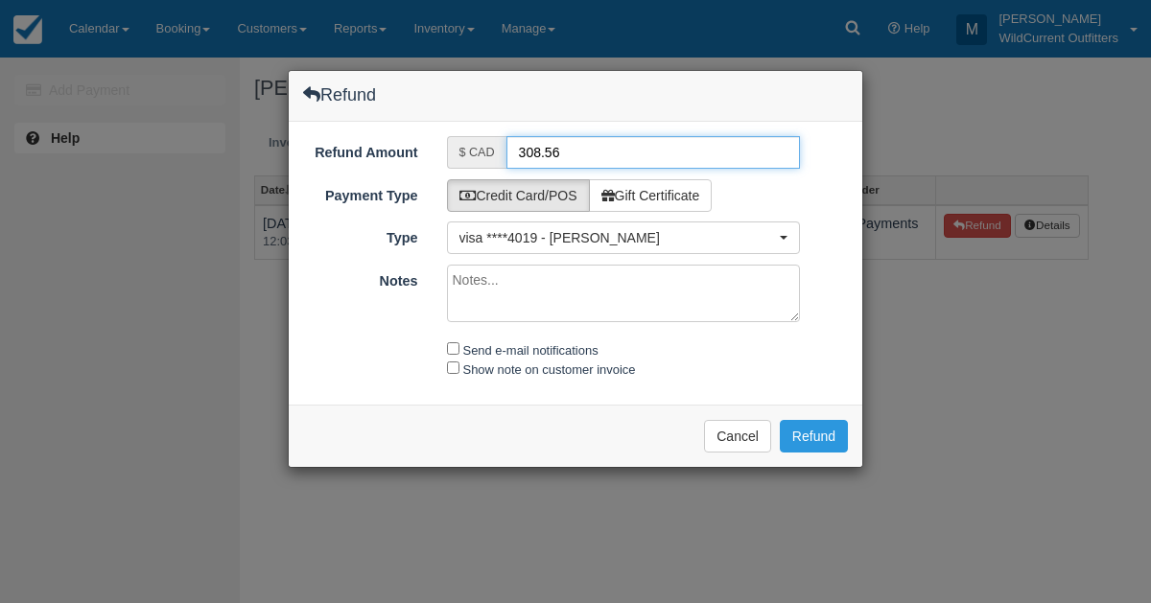
click at [538, 152] on input "308.56" at bounding box center [654, 152] width 295 height 33
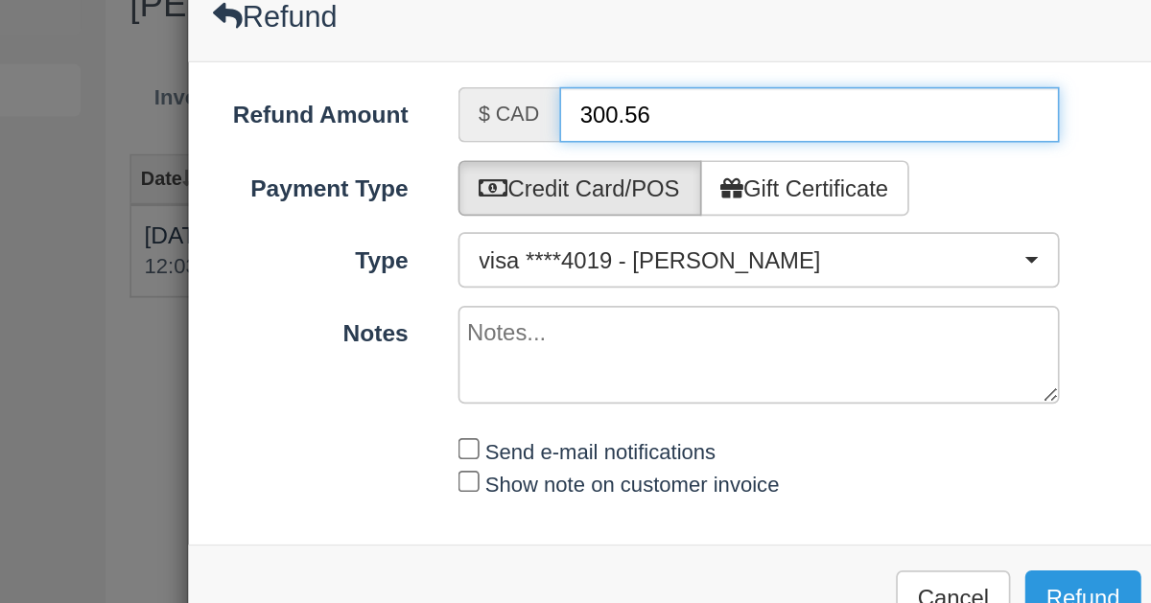
type input "300.56"
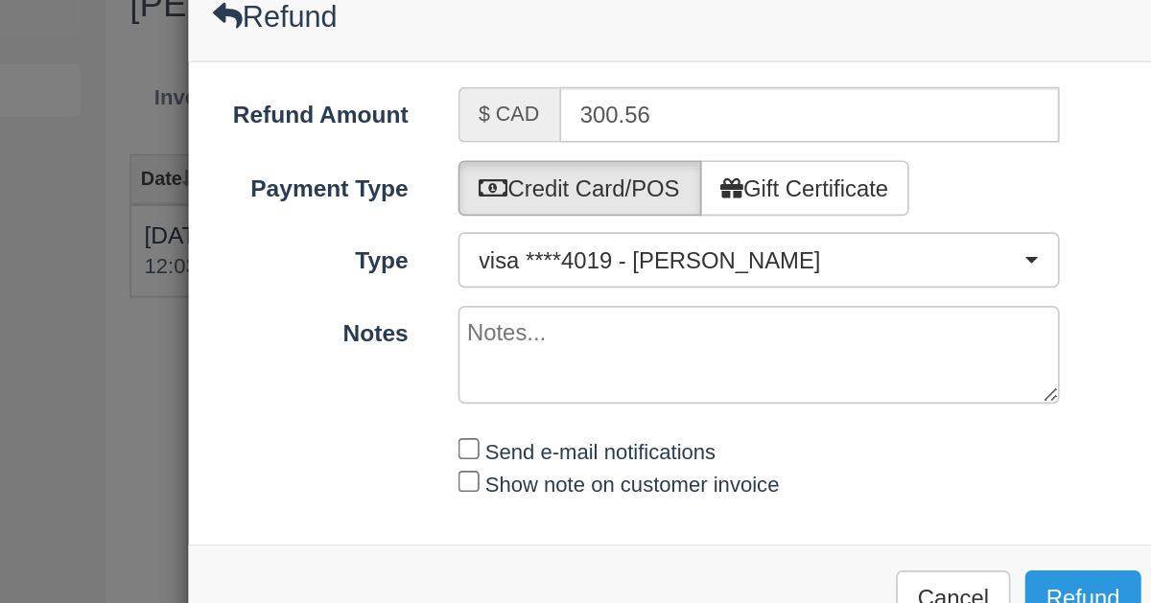
click at [470, 290] on textarea "Notes" at bounding box center [624, 294] width 354 height 58
type textarea "sorry for the delay"
click at [453, 346] on input "Send e-mail notifications" at bounding box center [453, 348] width 12 height 12
checkbox input "true"
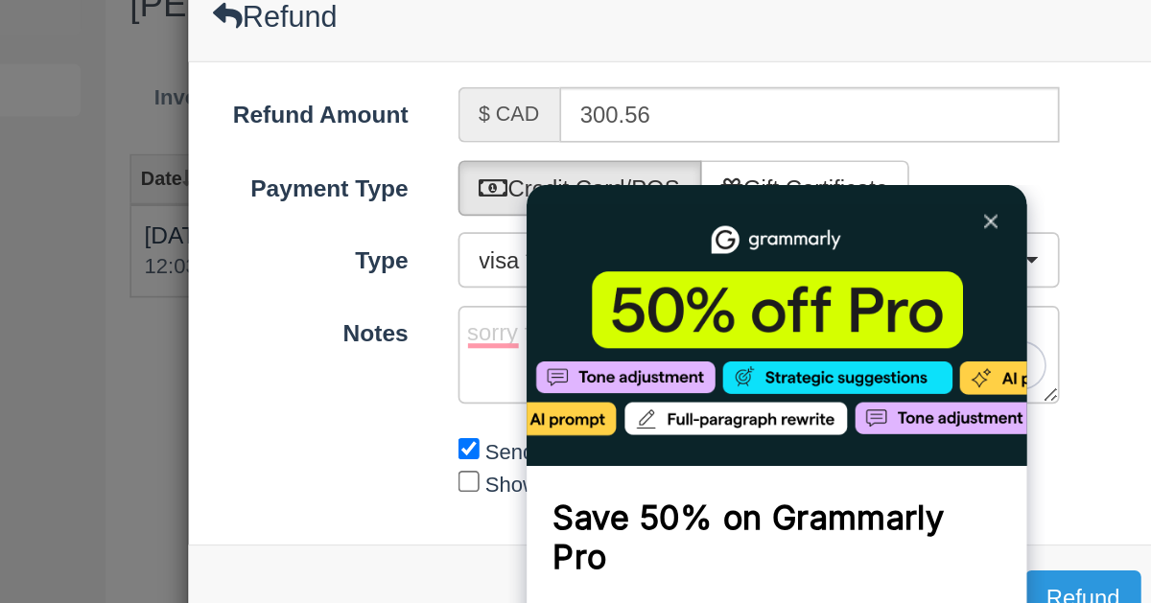
click at [454, 373] on div "Show note on customer invoice" at bounding box center [624, 370] width 383 height 20
click at [451, 364] on input "Show note on customer invoice" at bounding box center [453, 368] width 12 height 12
checkbox input "true"
type textarea "Sorry for the delay"
click at [789, 210] on link at bounding box center [792, 205] width 31 height 31
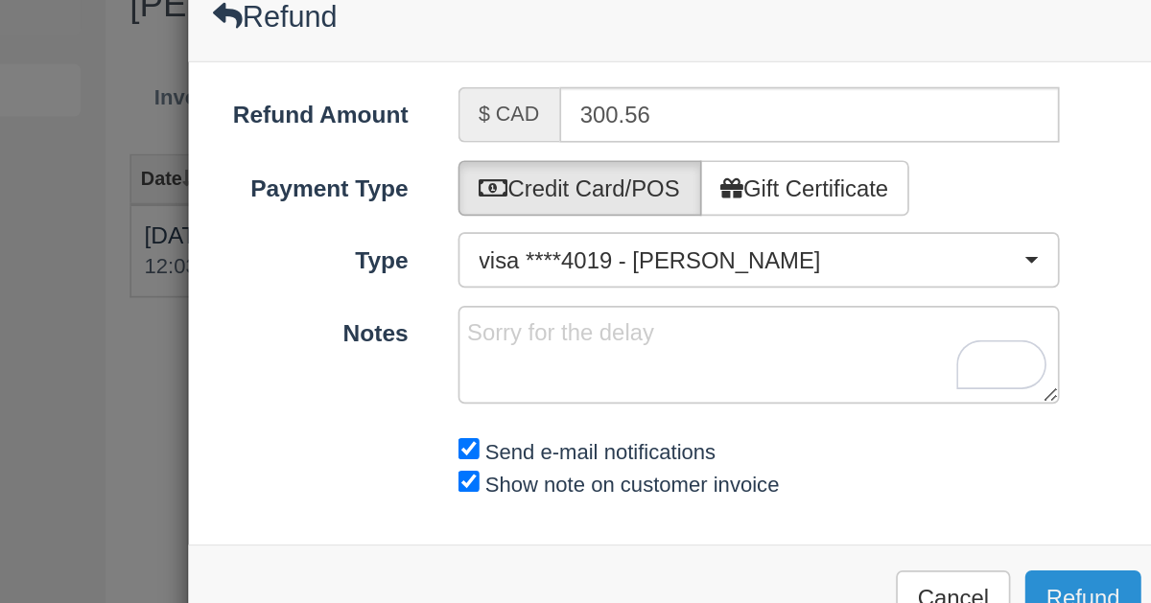
click at [803, 425] on button "Refund" at bounding box center [814, 436] width 68 height 33
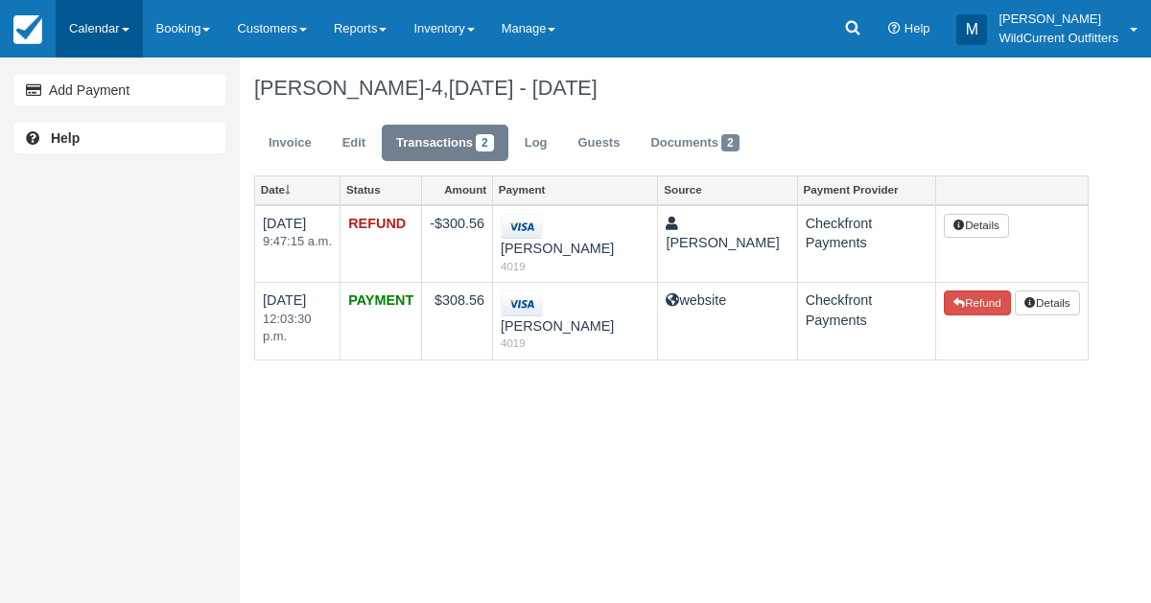
click at [79, 22] on link "Calendar" at bounding box center [99, 29] width 87 height 58
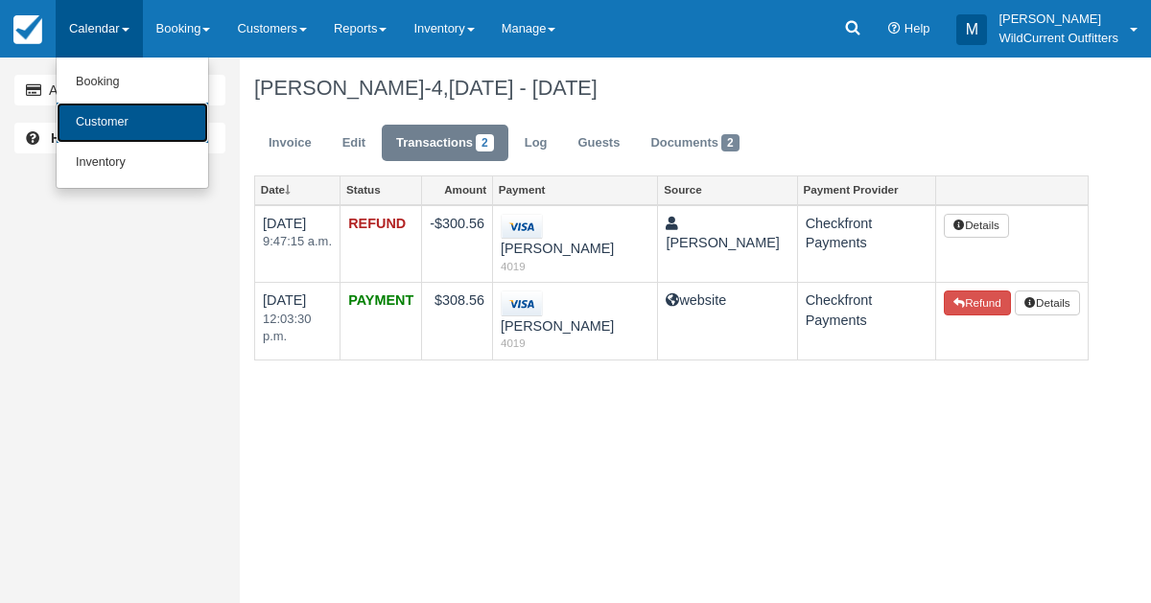
click at [100, 124] on link "Customer" at bounding box center [133, 123] width 152 height 40
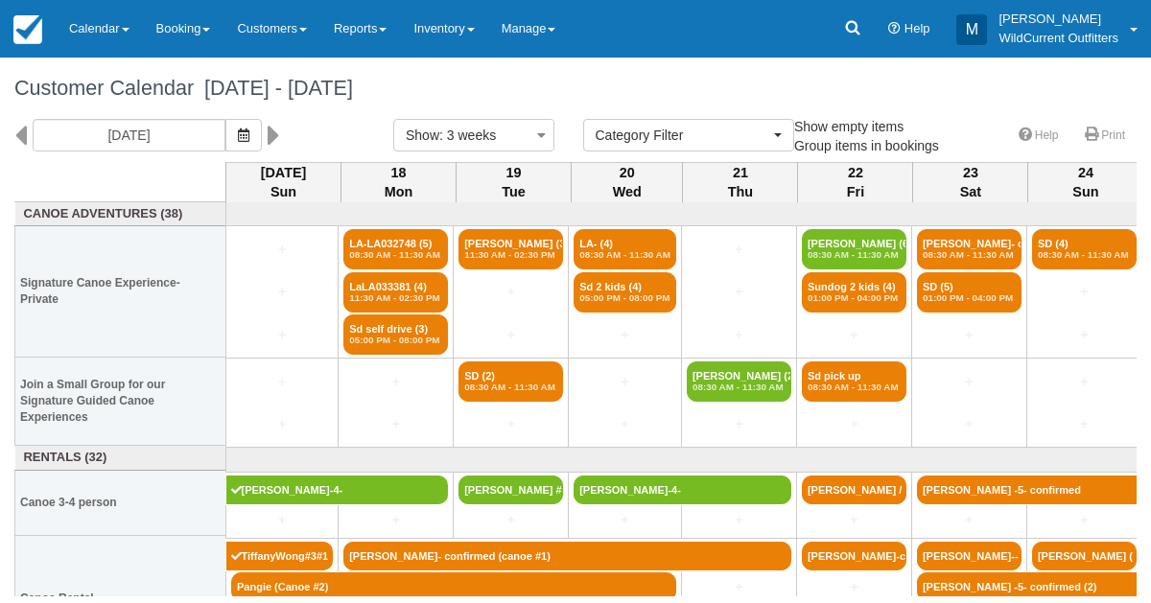
select select
click at [249, 130] on icon "button" at bounding box center [244, 135] width 12 height 13
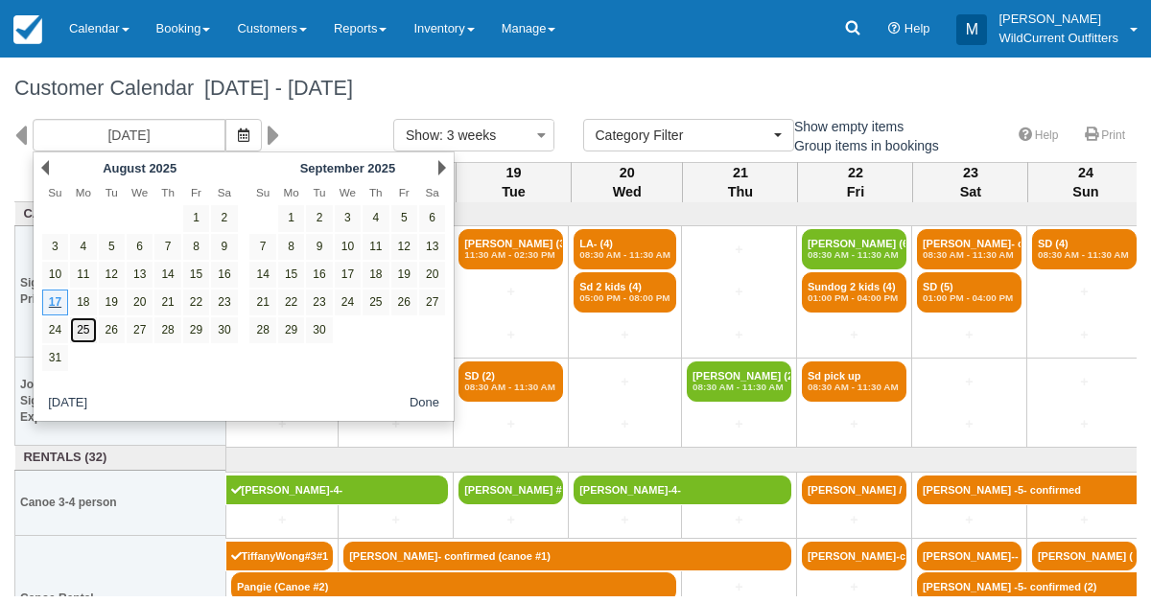
click at [84, 325] on link "25" at bounding box center [83, 331] width 26 height 26
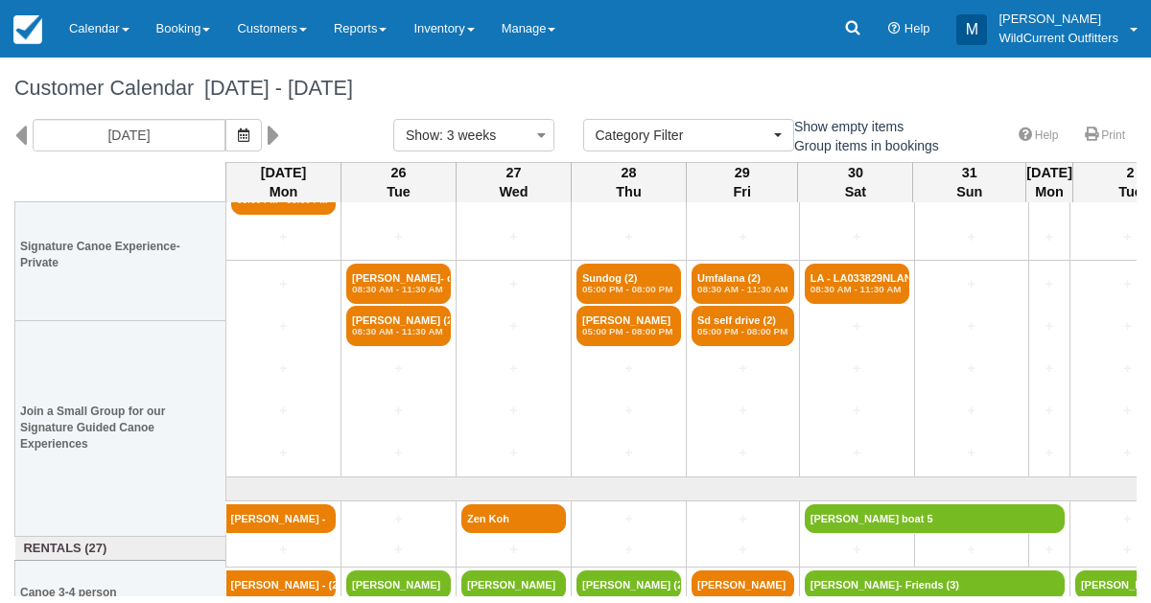
scroll to position [163, 0]
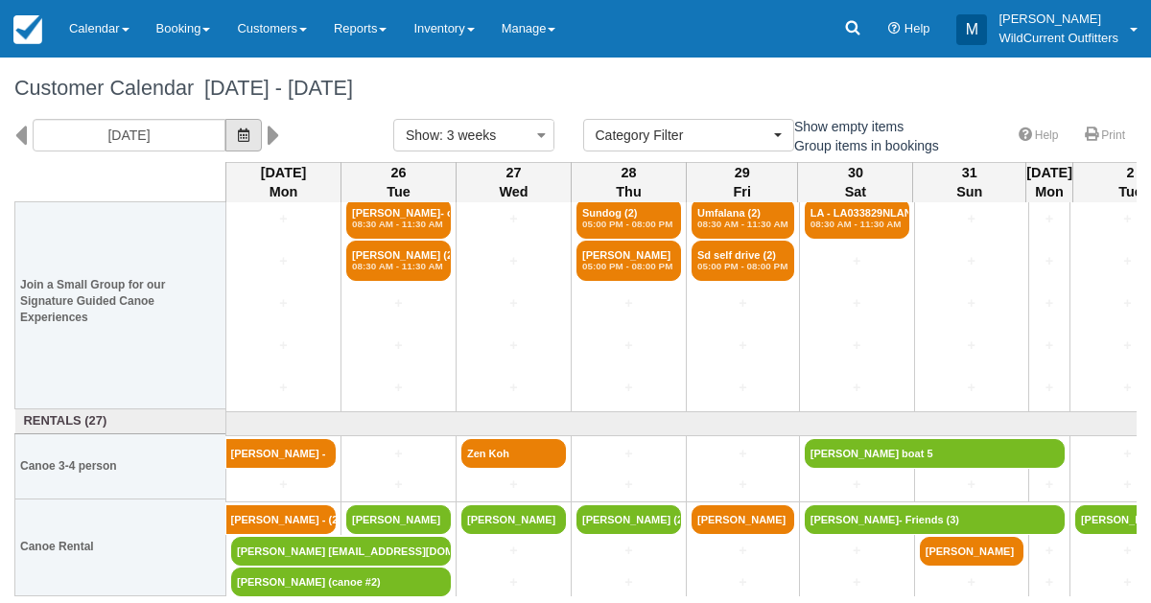
click at [256, 142] on button "button" at bounding box center [243, 135] width 36 height 33
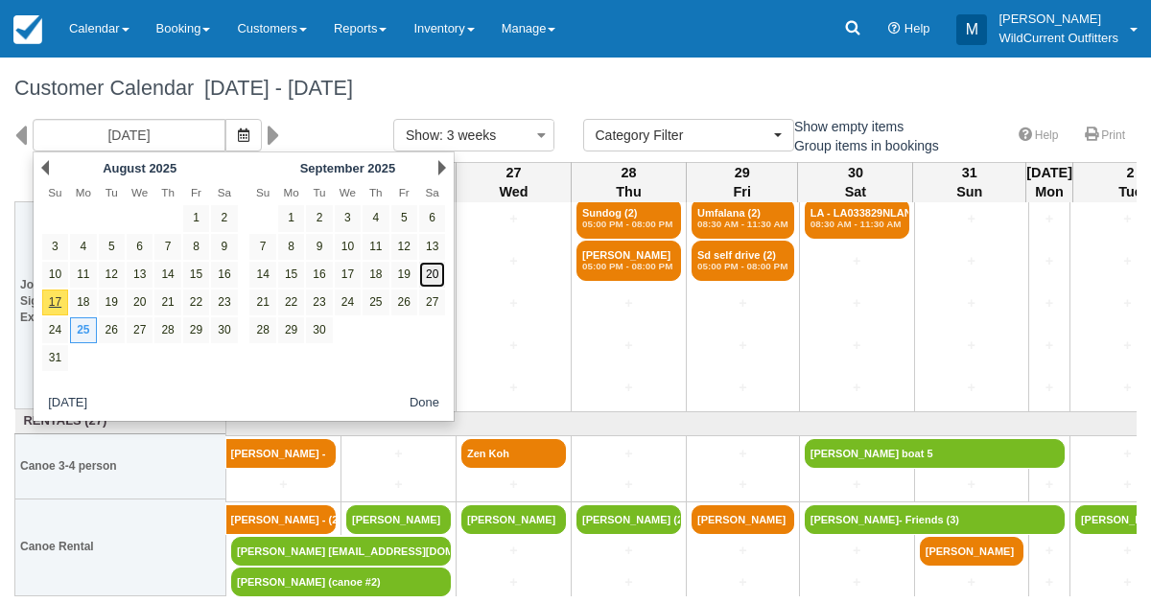
click at [438, 275] on link "20" at bounding box center [432, 275] width 26 height 26
type input "[DATE]"
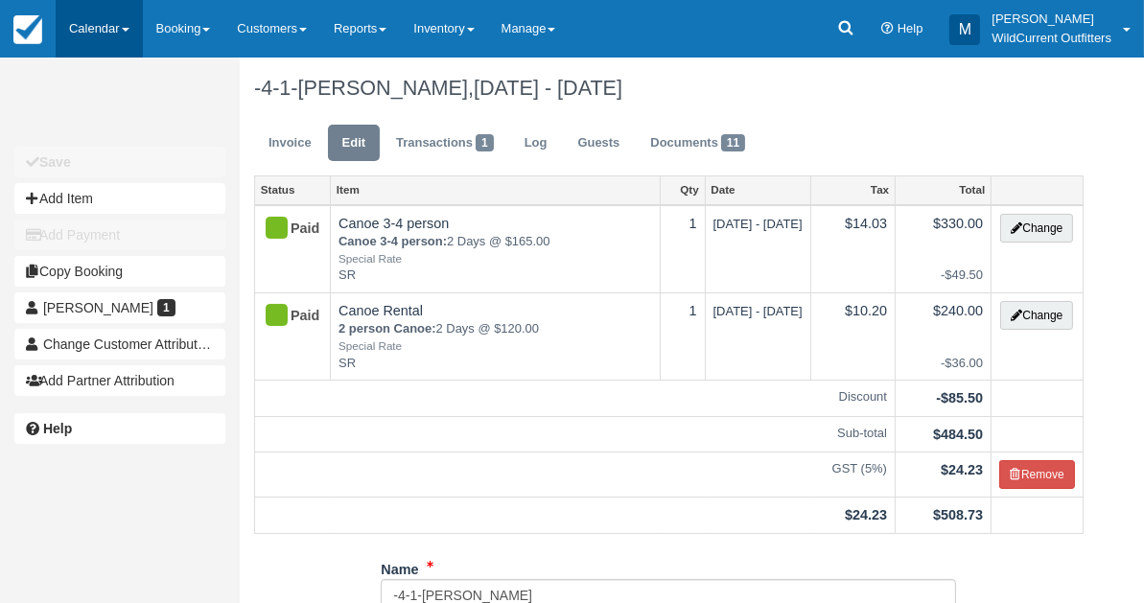
click at [98, 20] on link "Calendar" at bounding box center [99, 29] width 87 height 58
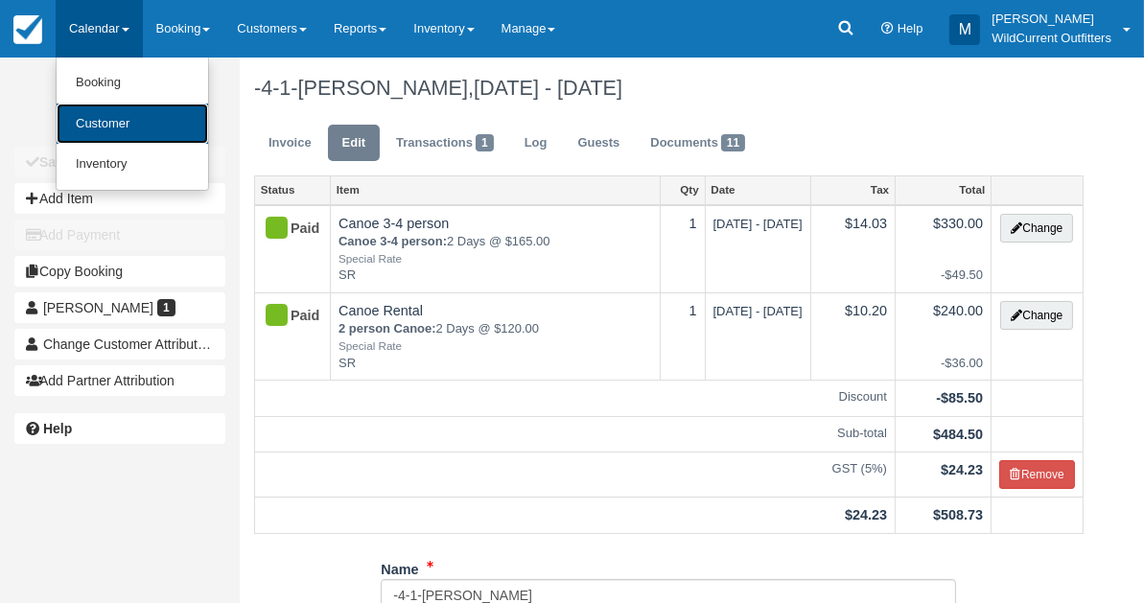
click at [86, 117] on link "Customer" at bounding box center [133, 124] width 152 height 41
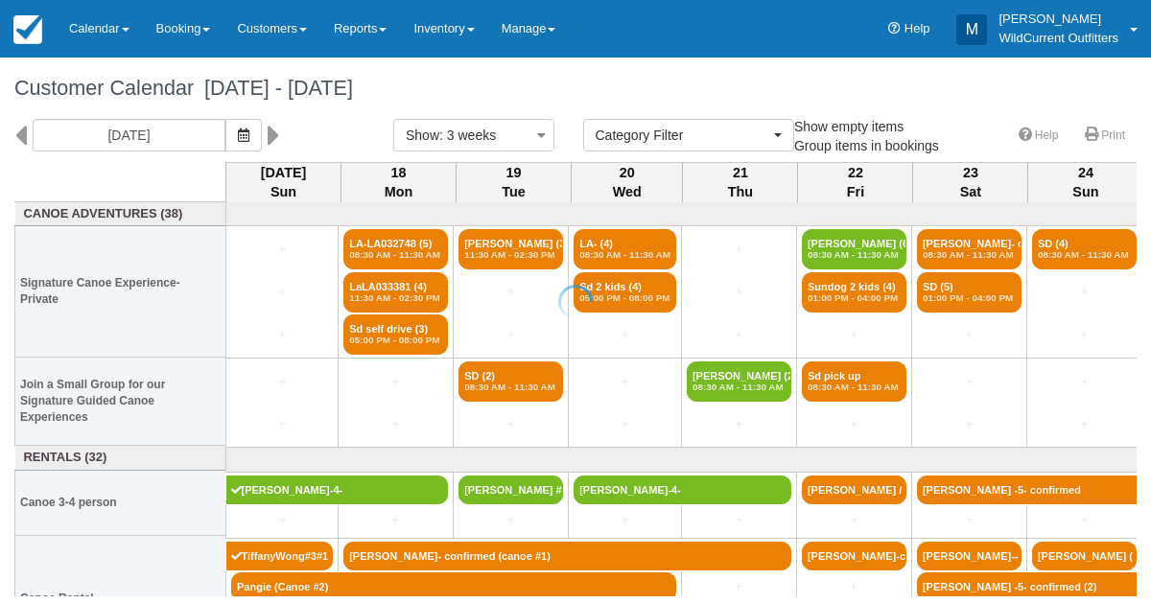
select select
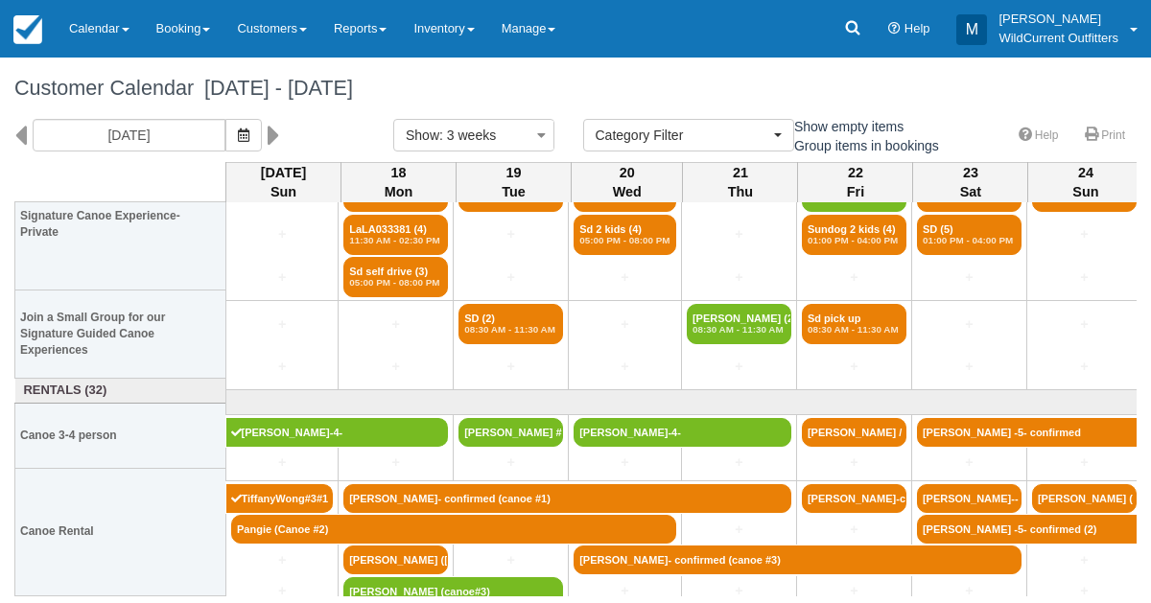
scroll to position [67, 0]
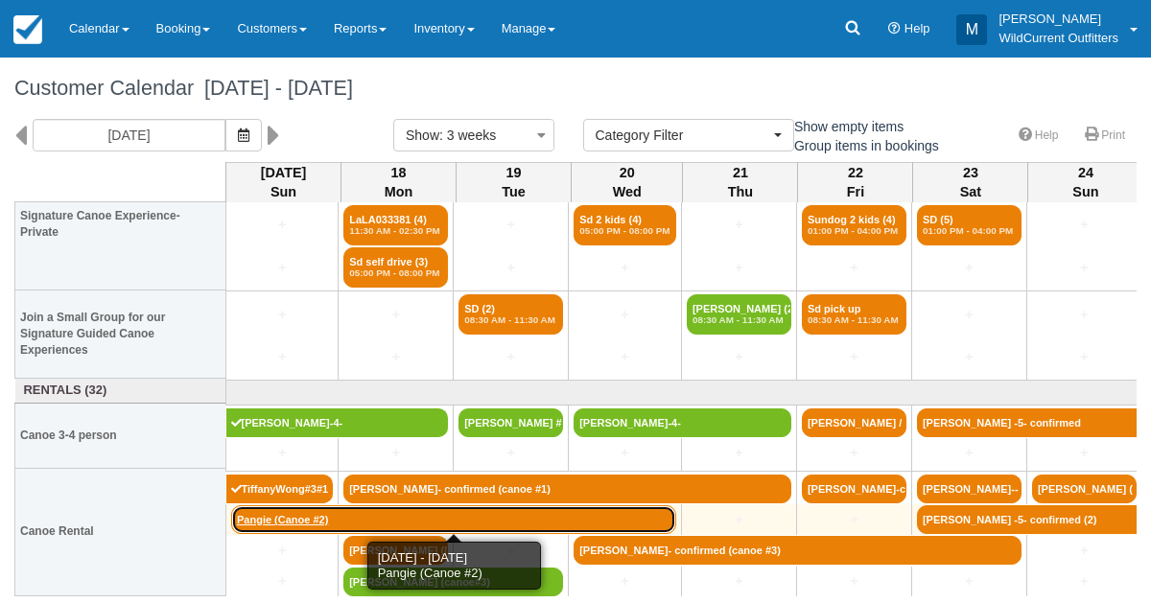
click at [266, 520] on link "Pangie (Canoe #2)" at bounding box center [453, 520] width 445 height 29
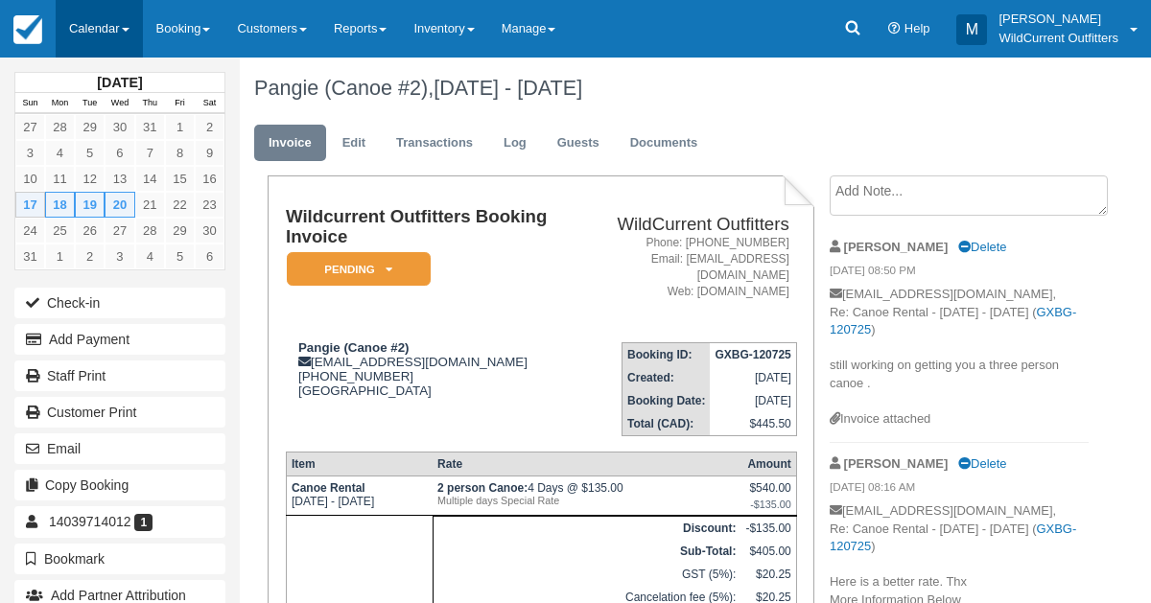
click at [100, 28] on link "Calendar" at bounding box center [99, 29] width 87 height 58
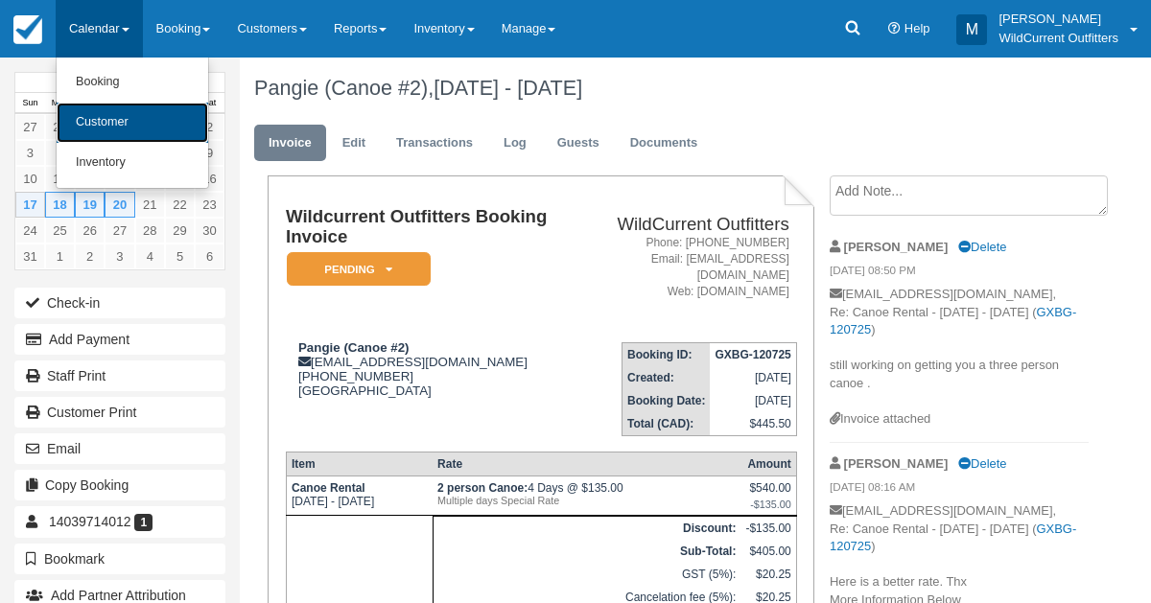
click at [100, 107] on link "Customer" at bounding box center [133, 123] width 152 height 40
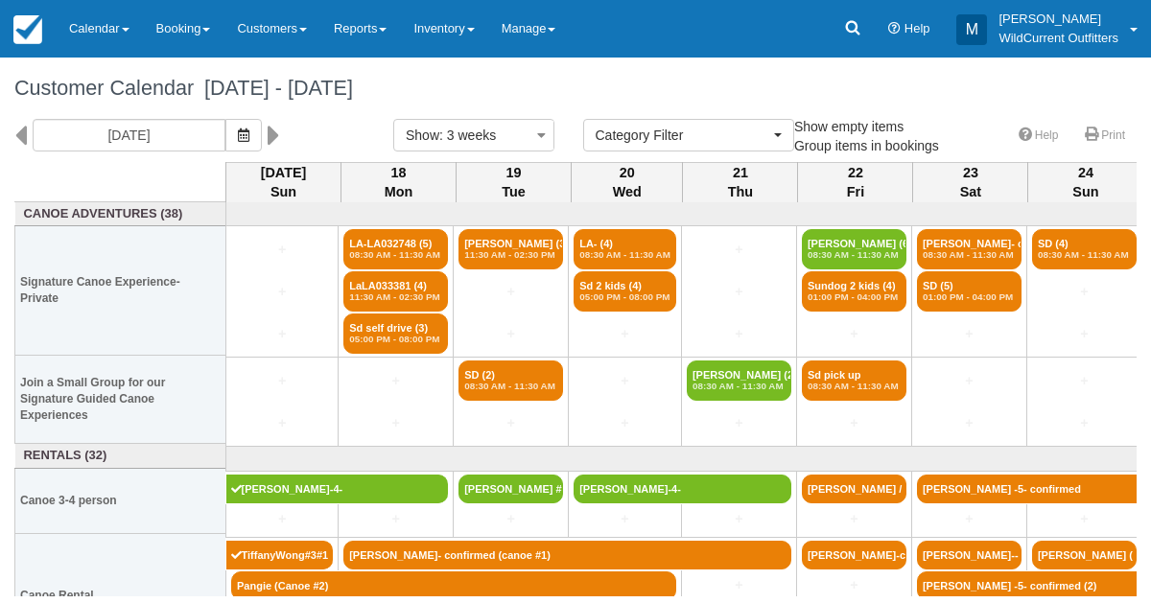
select select
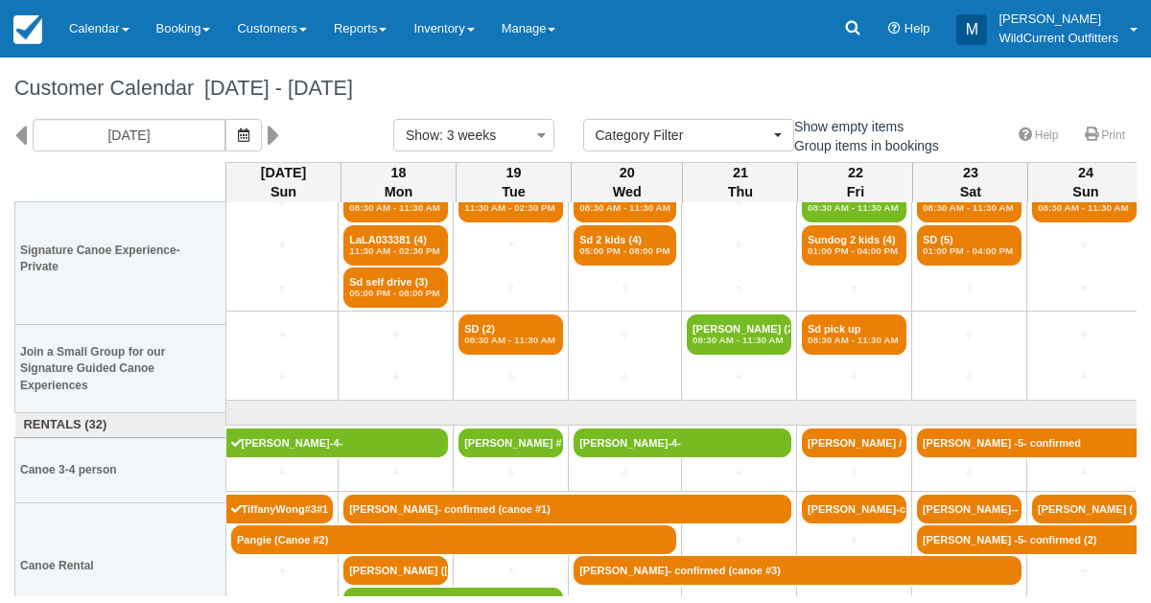
scroll to position [67, 0]
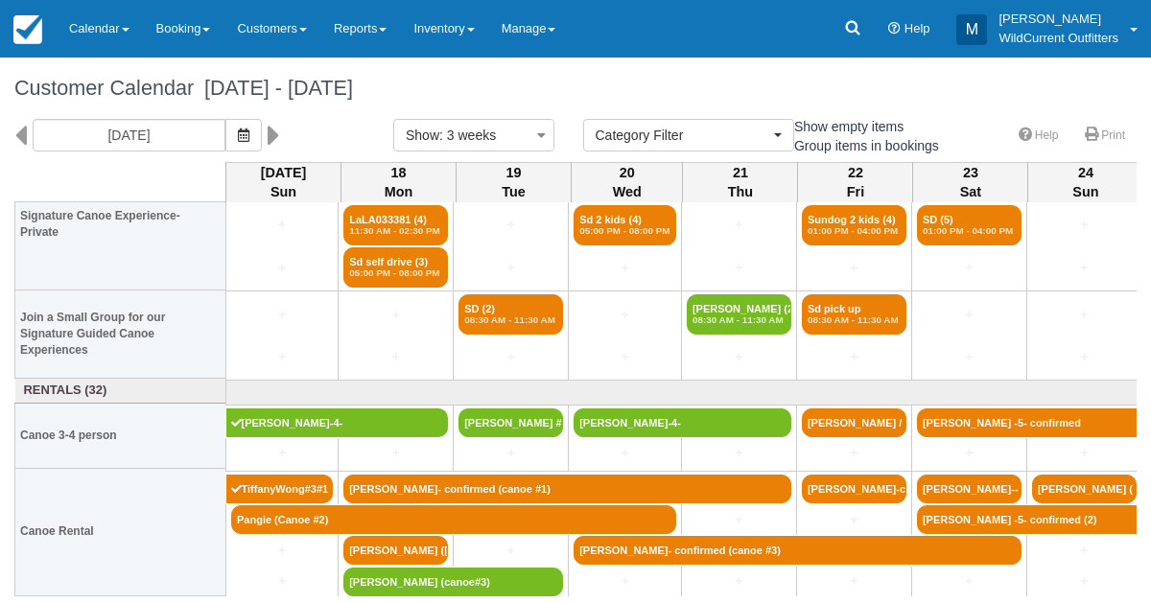
click at [410, 73] on div "Customer Calendar August 17 - September 07 2025" at bounding box center [575, 88] width 1151 height 61
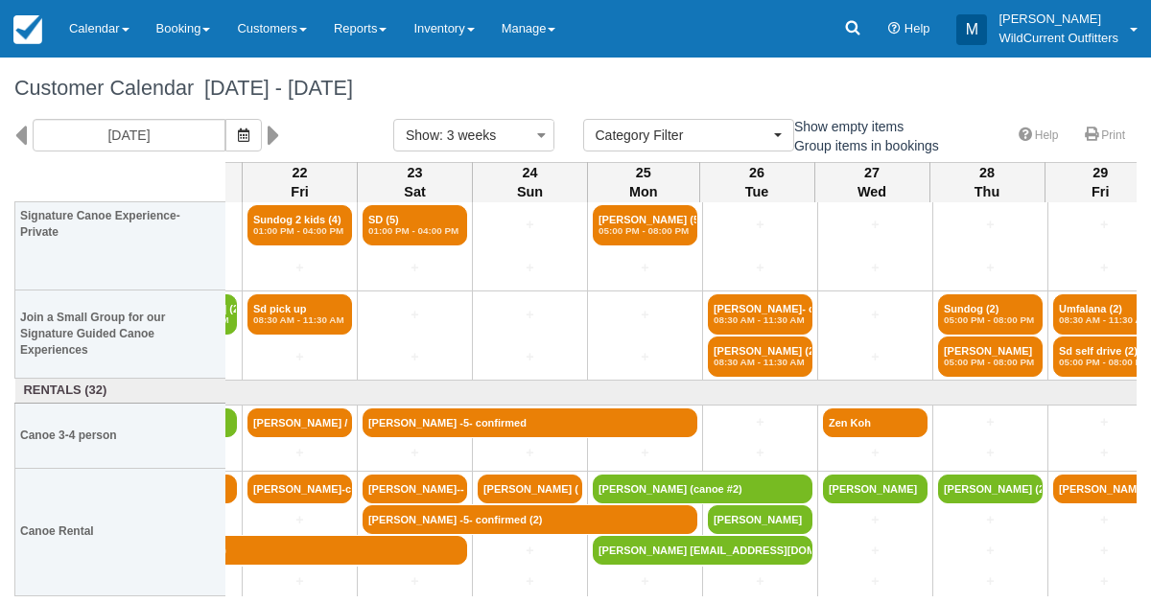
scroll to position [67, 555]
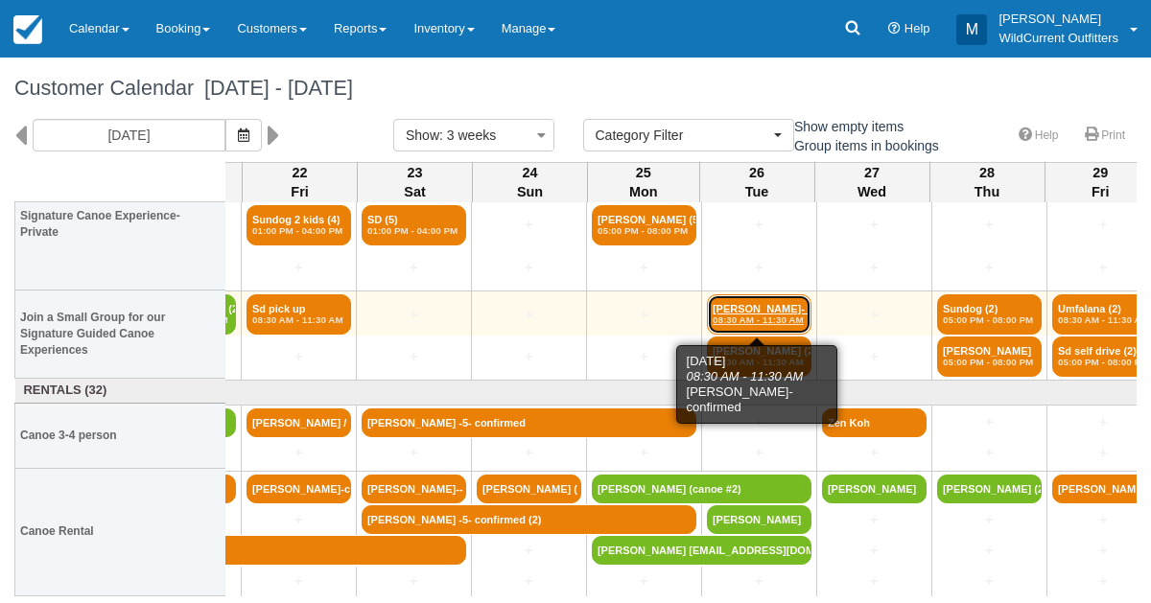
click at [743, 320] on em "08:30 AM - 11:30 AM" at bounding box center [759, 321] width 93 height 12
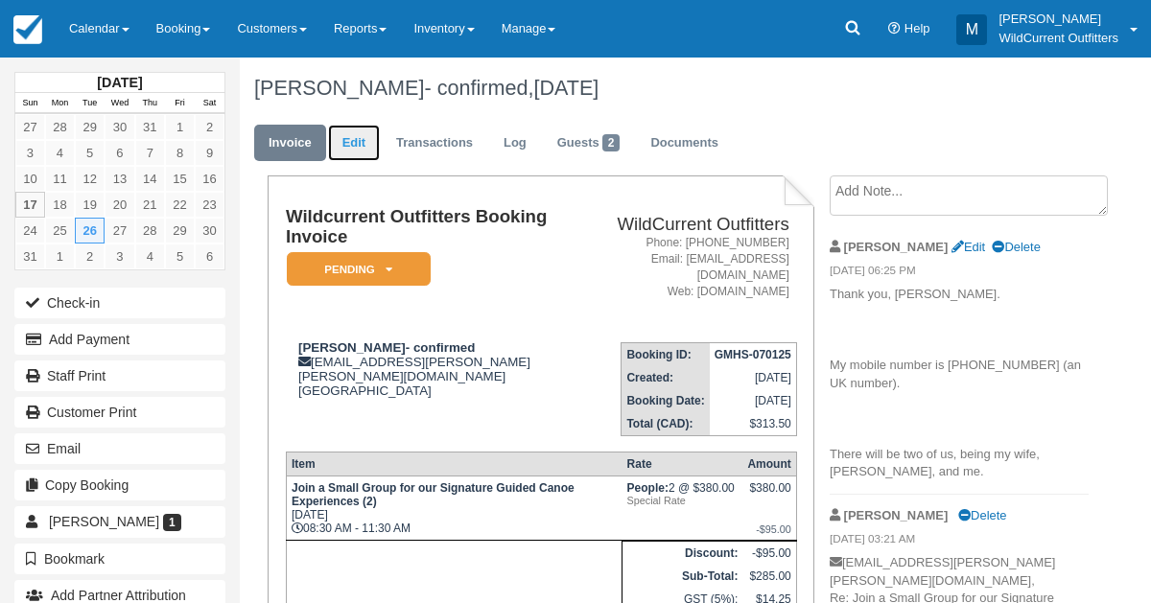
click at [356, 131] on link "Edit" at bounding box center [354, 143] width 52 height 37
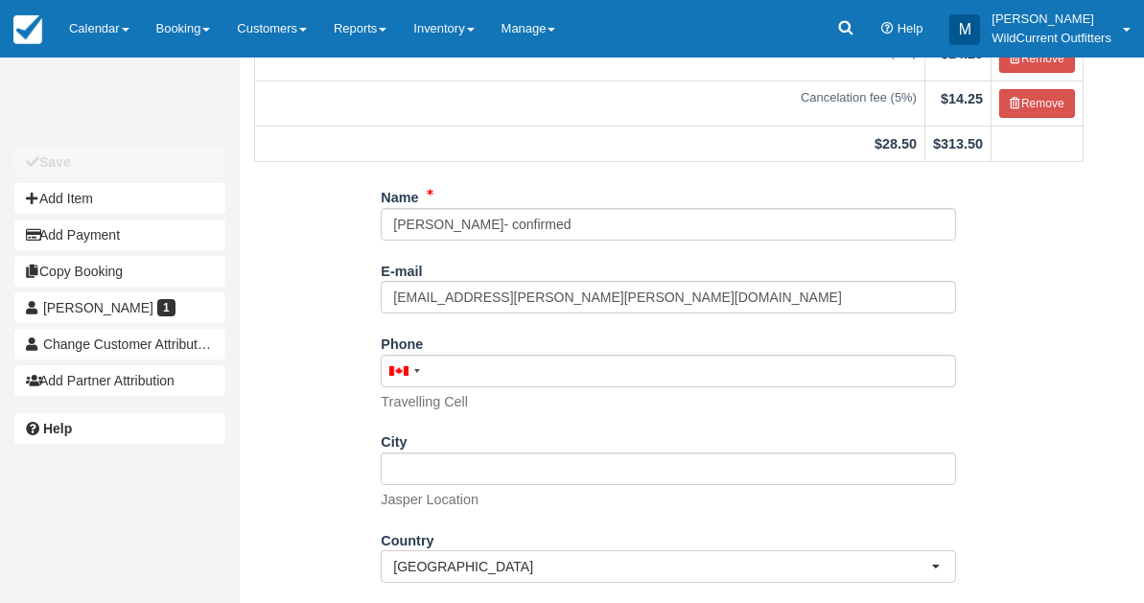
scroll to position [352, 0]
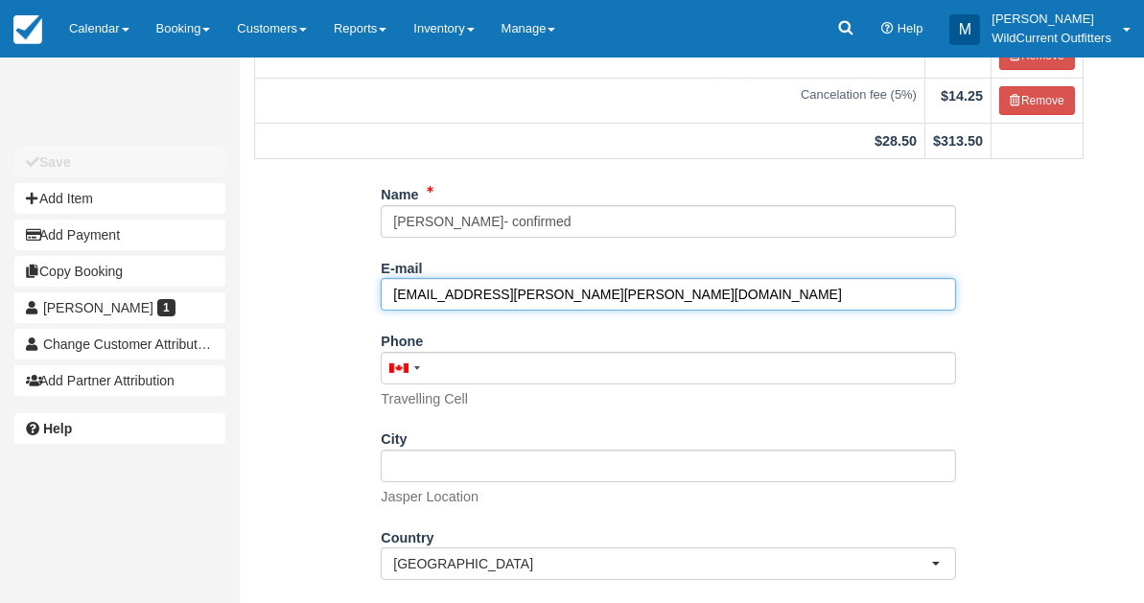
drag, startPoint x: 560, startPoint y: 283, endPoint x: 377, endPoint y: 288, distance: 183.3
click at [377, 288] on div "Name Mark McGarry- confirmed E-mail mark.mcgarry@saffery.com Did you mean ? Pho…" at bounding box center [669, 432] width 859 height 508
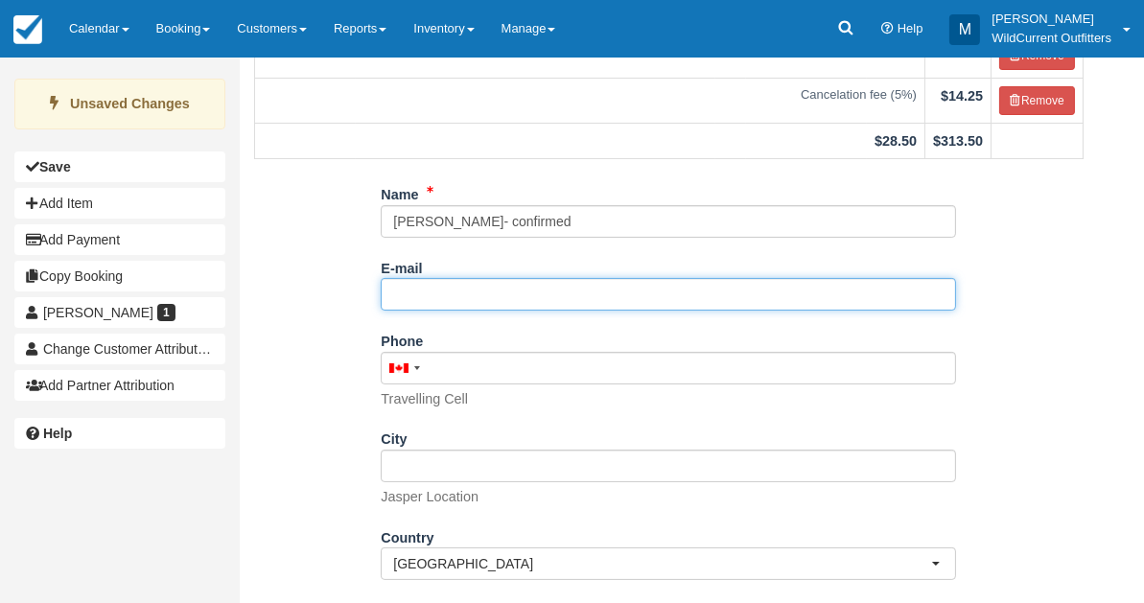
paste input "[EMAIL_ADDRESS][PERSON_NAME][DOMAIN_NAME]"
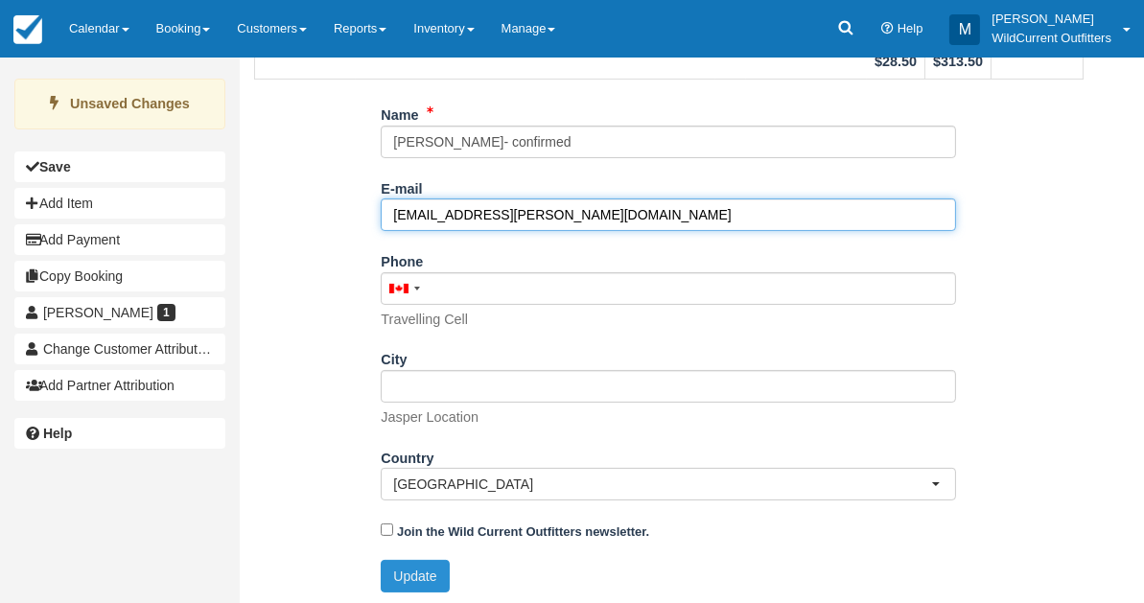
type input "[EMAIL_ADDRESS][PERSON_NAME][DOMAIN_NAME]"
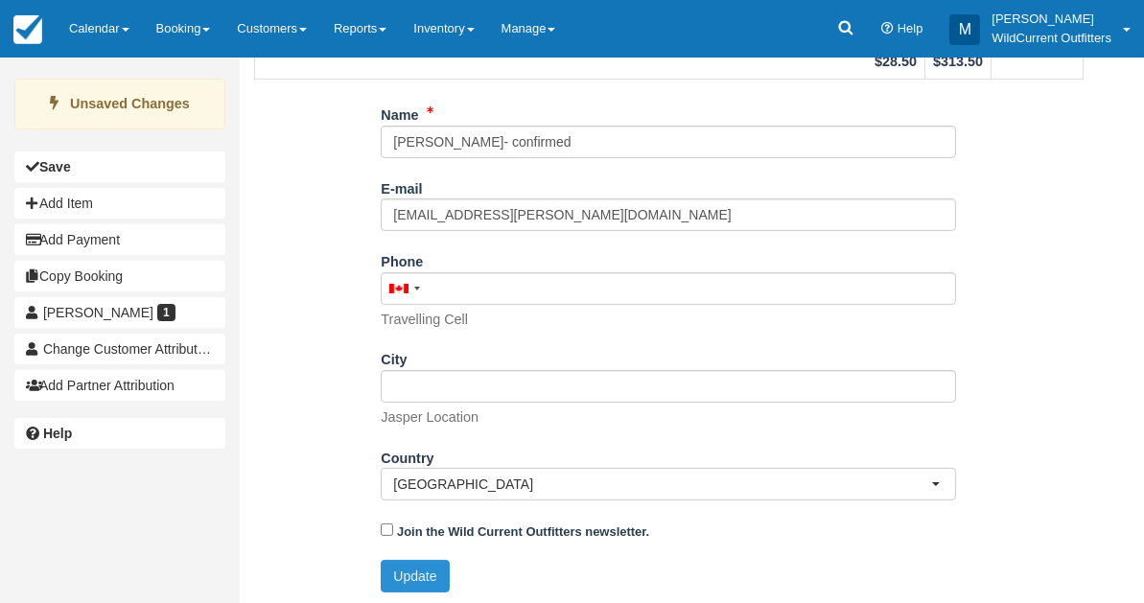
click at [406, 560] on button "Update" at bounding box center [415, 576] width 68 height 33
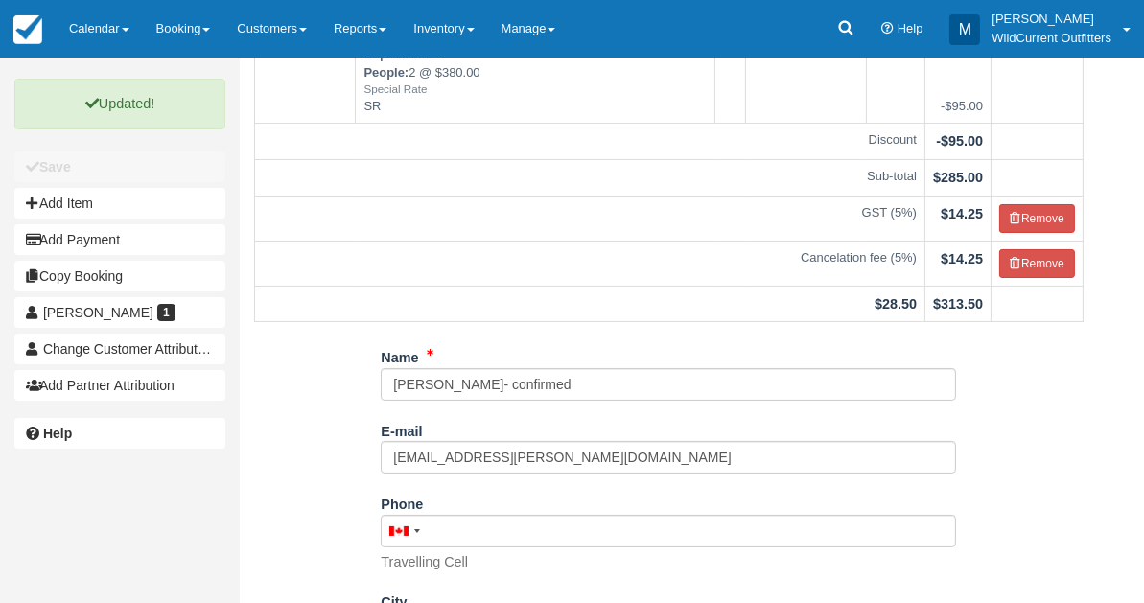
scroll to position [0, 0]
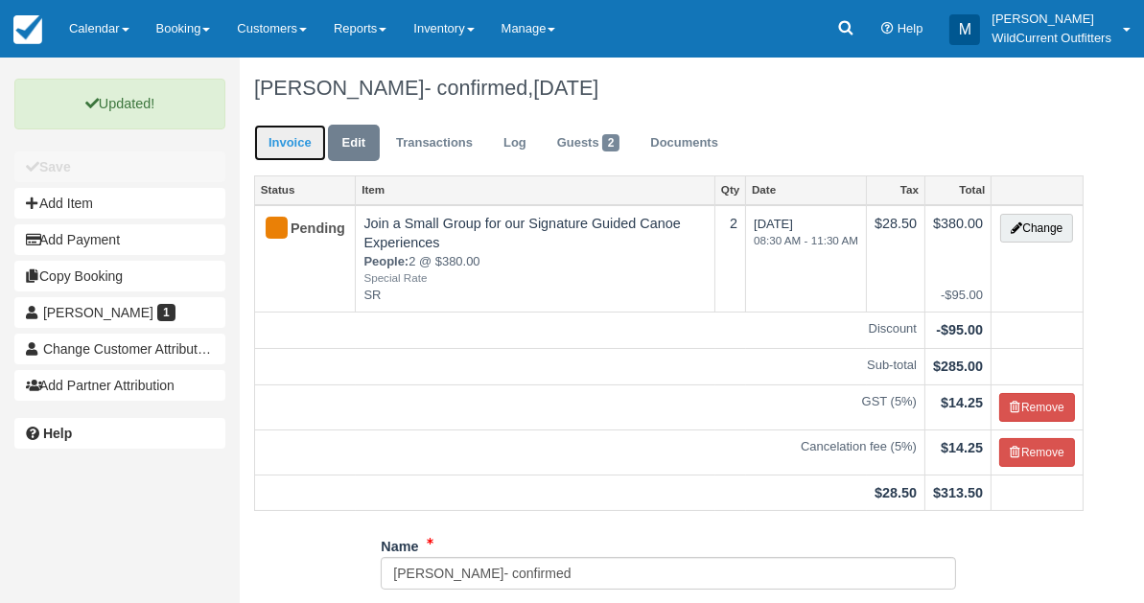
click at [288, 146] on link "Invoice" at bounding box center [290, 143] width 72 height 37
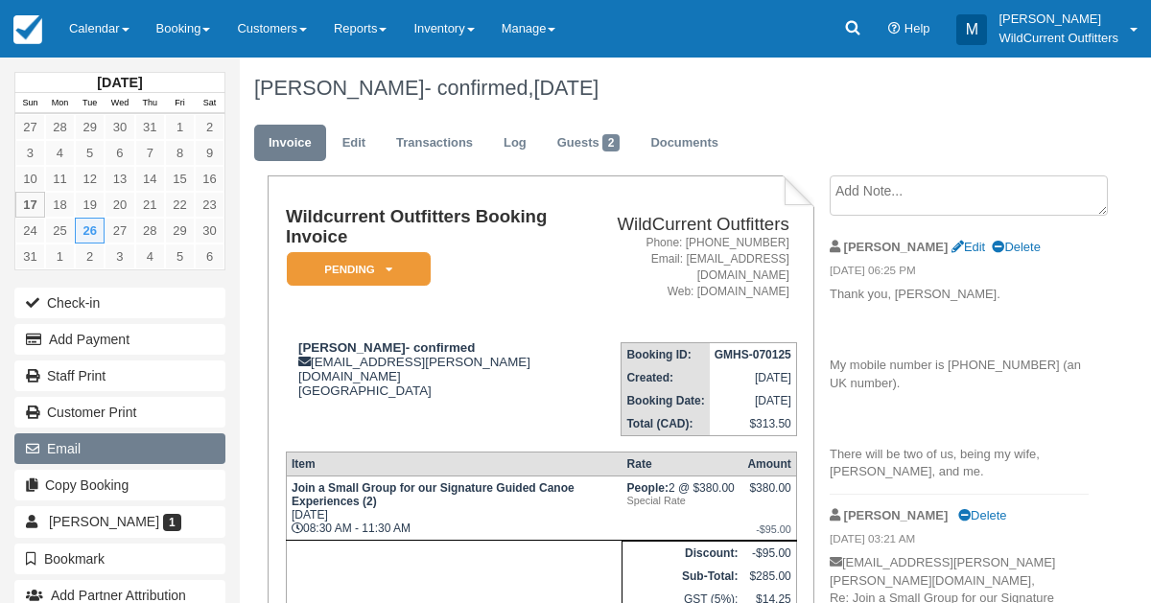
click at [91, 436] on button "Email" at bounding box center [119, 449] width 211 height 31
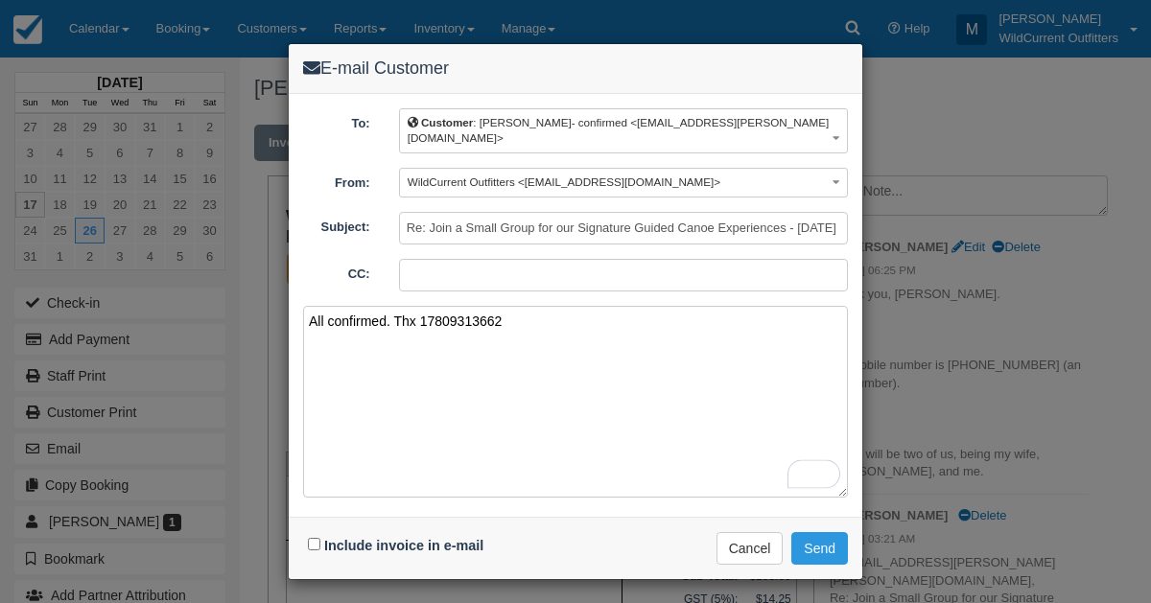
type textarea "All confirmed. Thx 17809313662"
click at [316, 538] on input "Include invoice in e-mail" at bounding box center [314, 544] width 12 height 12
checkbox input "true"
click at [837, 532] on button "Send" at bounding box center [819, 548] width 57 height 33
